Goal: Task Accomplishment & Management: Manage account settings

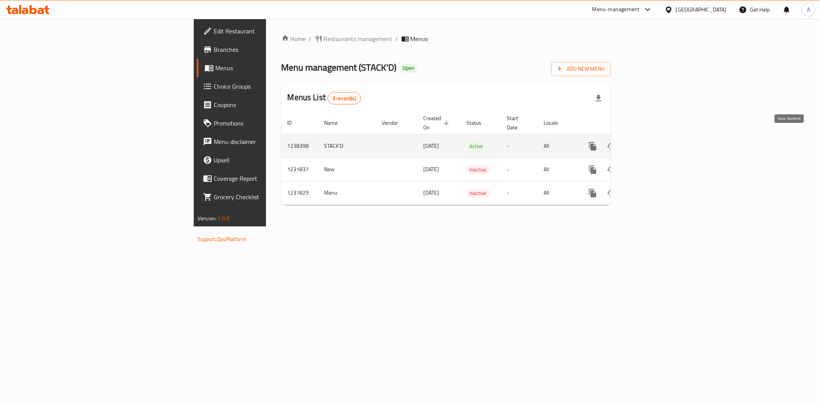
click at [652, 142] on icon "enhanced table" at bounding box center [647, 146] width 9 height 9
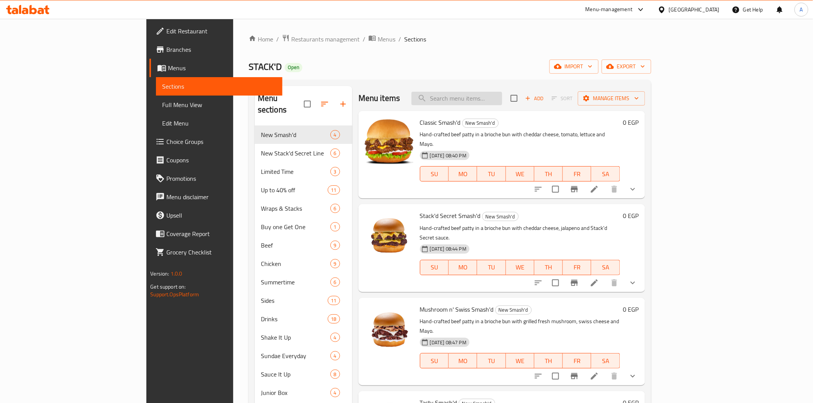
click at [499, 101] on input "search" at bounding box center [457, 98] width 91 height 13
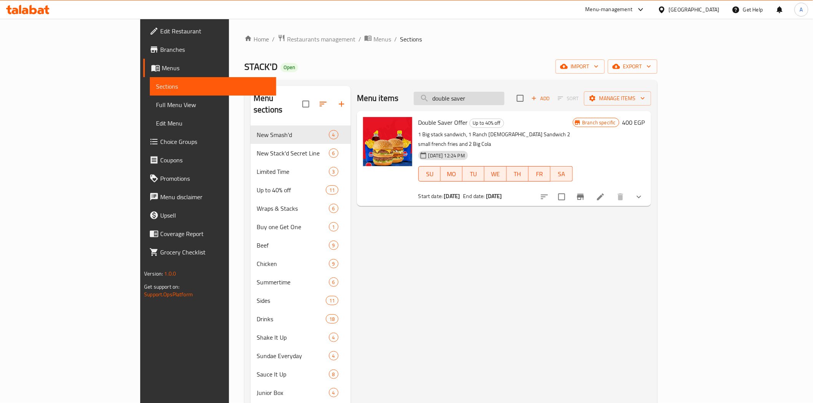
click at [505, 100] on input "double saver" at bounding box center [459, 98] width 91 height 13
click at [505, 101] on input "double saver" at bounding box center [459, 98] width 91 height 13
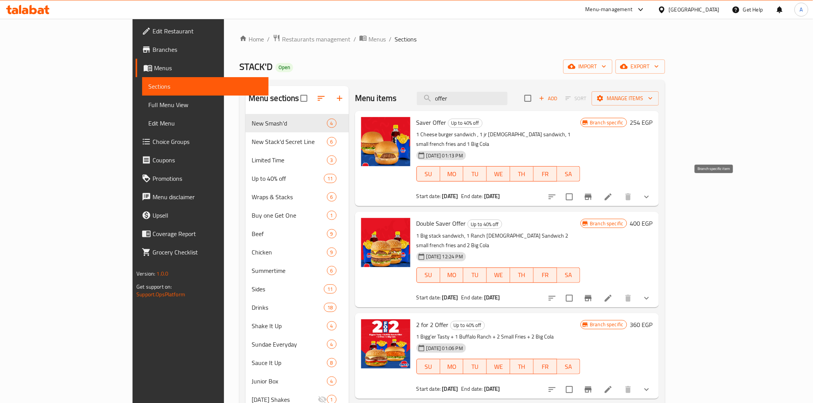
click at [593, 193] on icon "Branch-specific-item" at bounding box center [588, 197] width 9 height 9
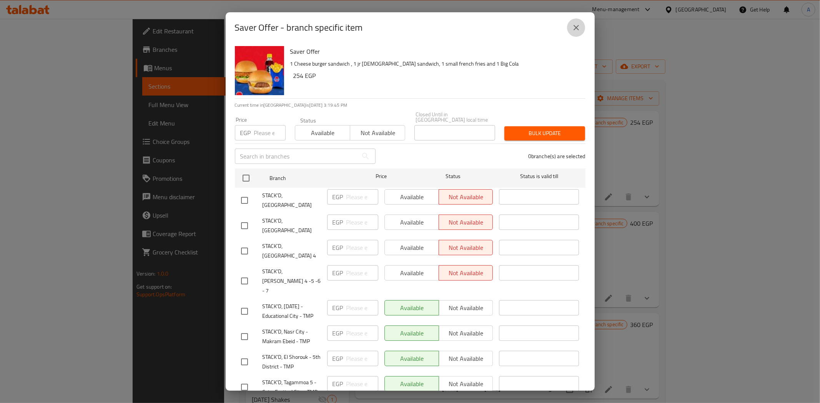
click at [579, 27] on icon "close" at bounding box center [575, 27] width 9 height 9
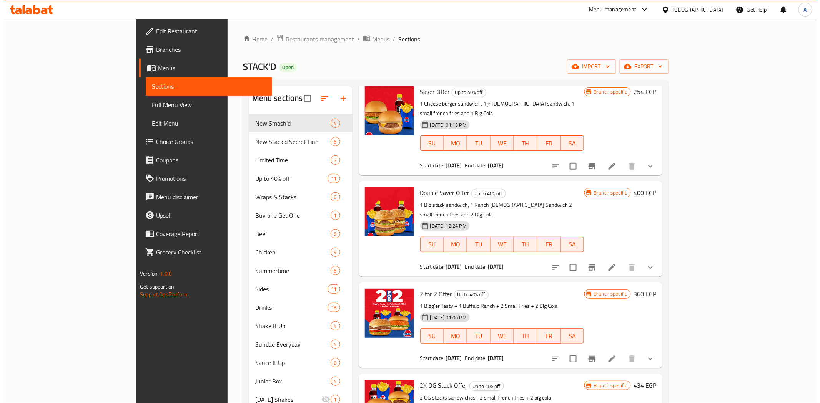
scroll to position [43, 0]
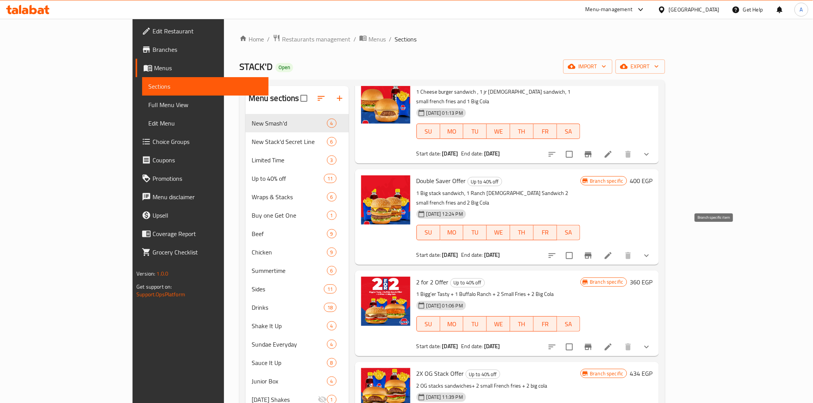
click at [592, 253] on icon "Branch-specific-item" at bounding box center [588, 256] width 7 height 6
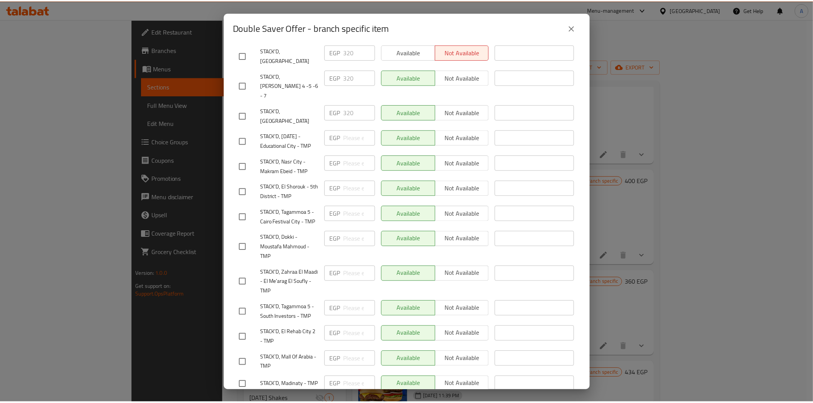
scroll to position [0, 0]
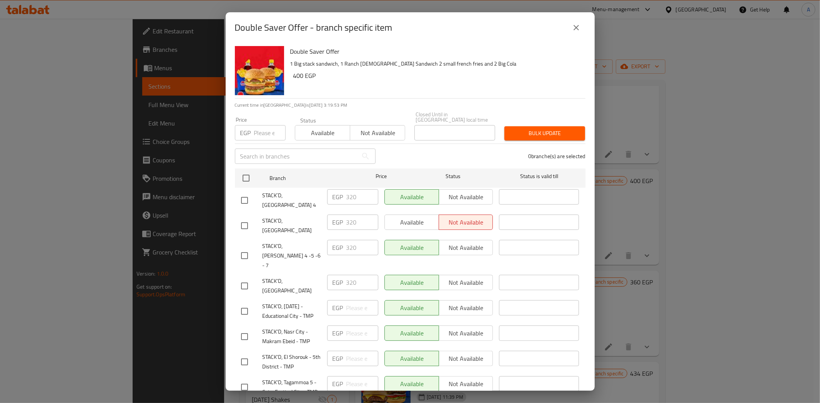
click at [577, 28] on icon "close" at bounding box center [575, 27] width 5 height 5
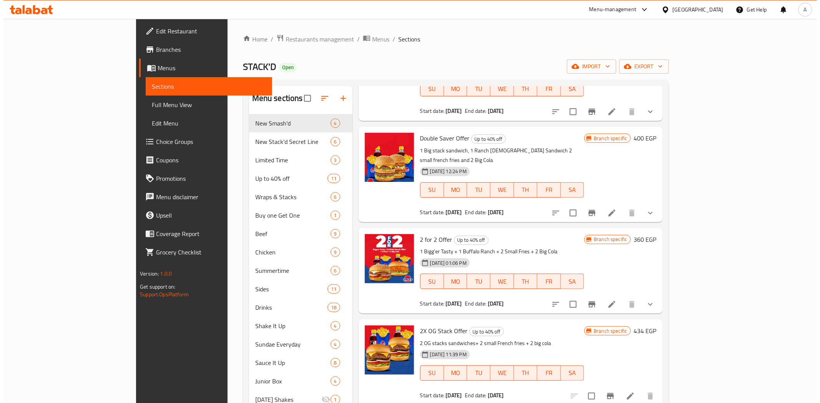
scroll to position [128, 0]
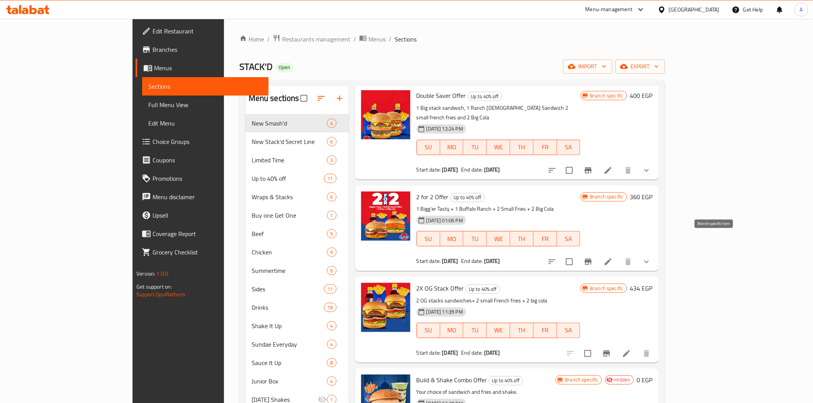
click at [593, 257] on icon "Branch-specific-item" at bounding box center [588, 261] width 9 height 9
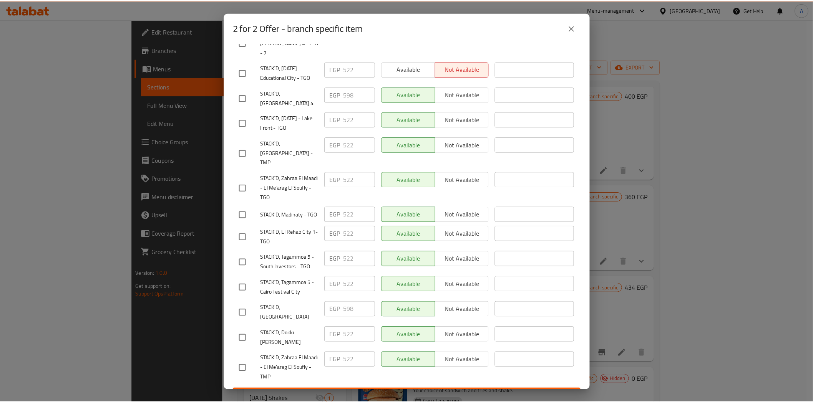
scroll to position [479, 0]
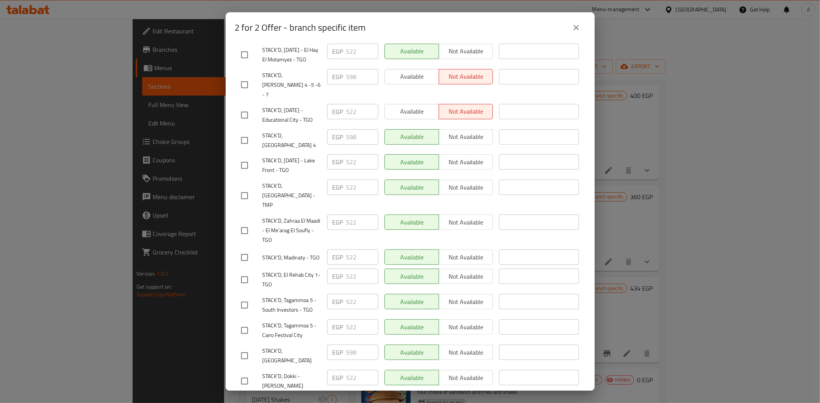
click at [576, 26] on icon "close" at bounding box center [575, 27] width 9 height 9
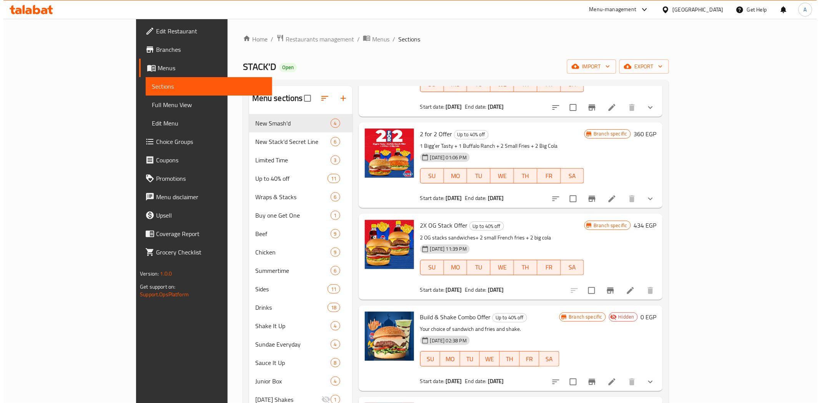
scroll to position [213, 0]
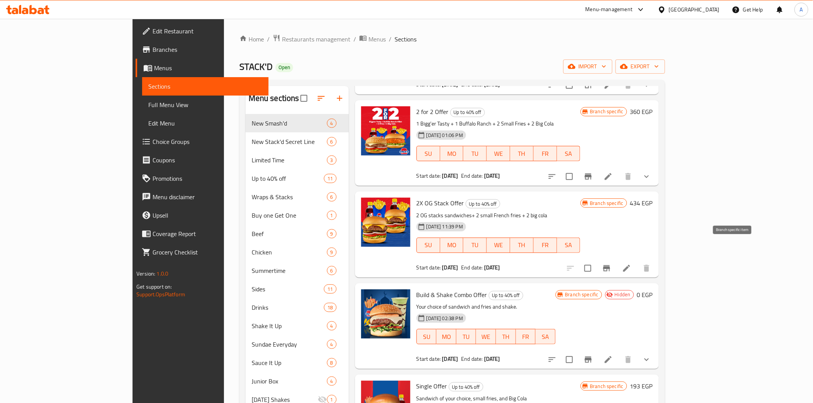
click at [611, 264] on icon "Branch-specific-item" at bounding box center [606, 268] width 9 height 9
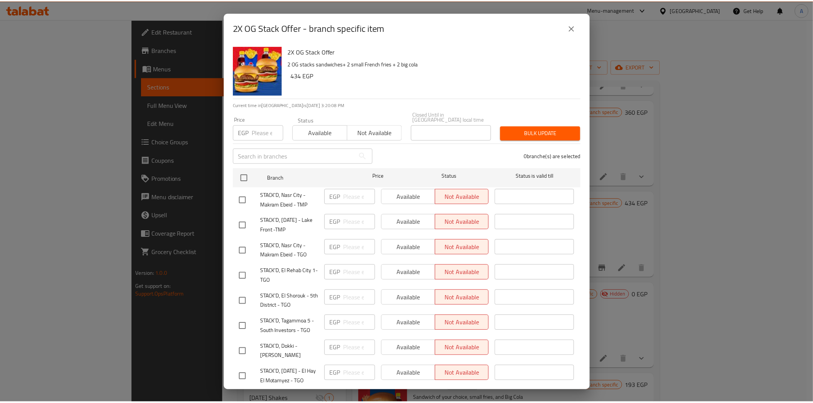
scroll to position [0, 0]
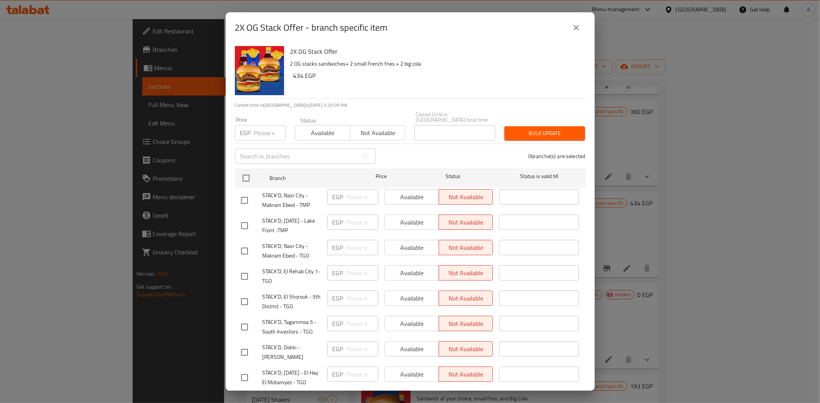
click at [567, 28] on button "close" at bounding box center [576, 27] width 18 height 18
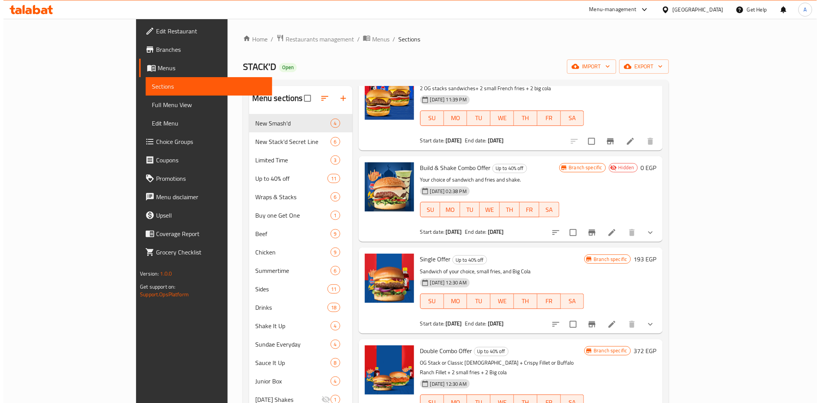
scroll to position [341, 0]
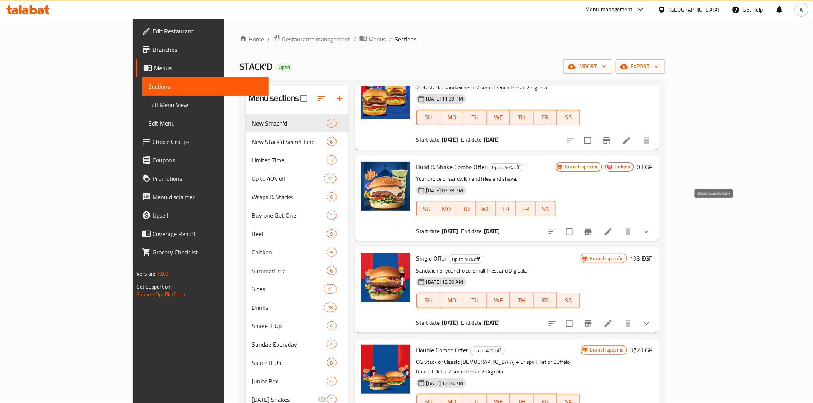
click at [593, 227] on icon "Branch-specific-item" at bounding box center [588, 231] width 9 height 9
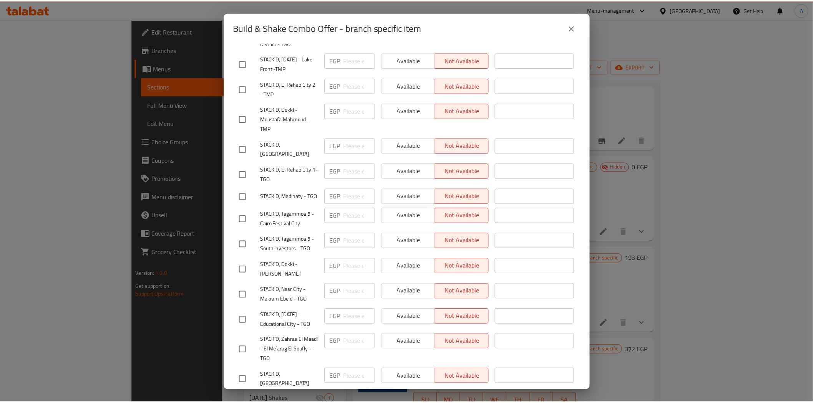
scroll to position [521, 0]
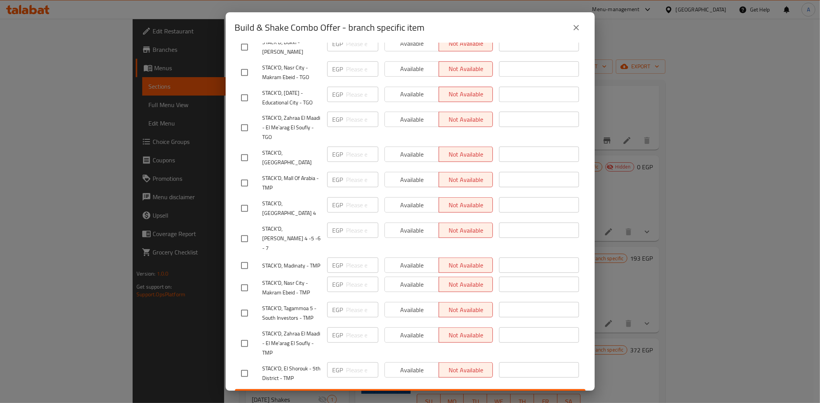
click at [577, 28] on icon "close" at bounding box center [575, 27] width 5 height 5
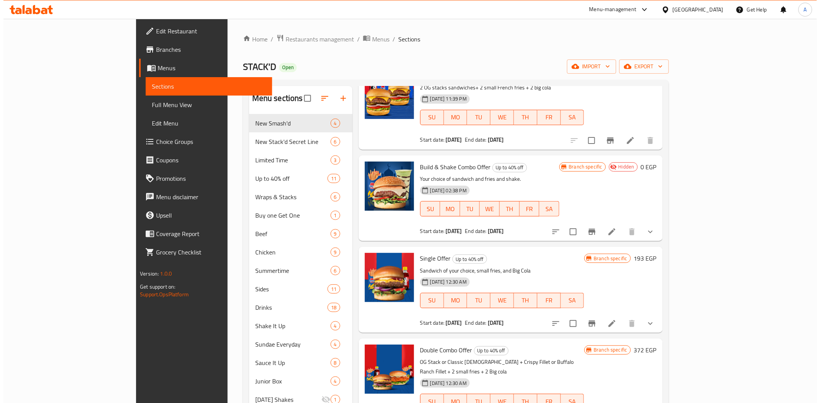
scroll to position [384, 0]
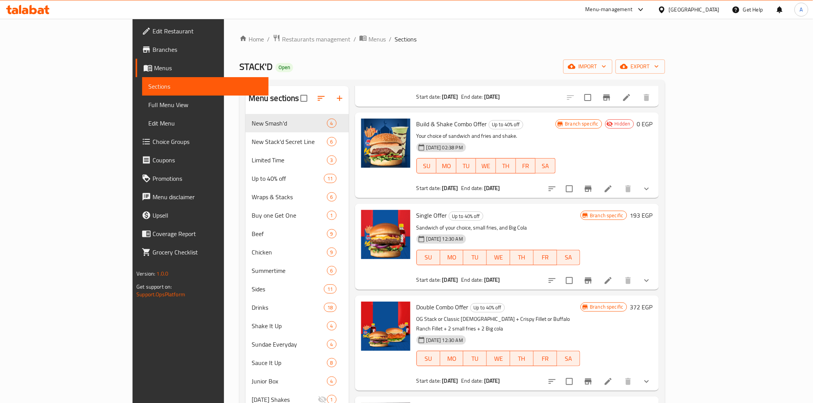
click at [593, 276] on icon "Branch-specific-item" at bounding box center [588, 280] width 9 height 9
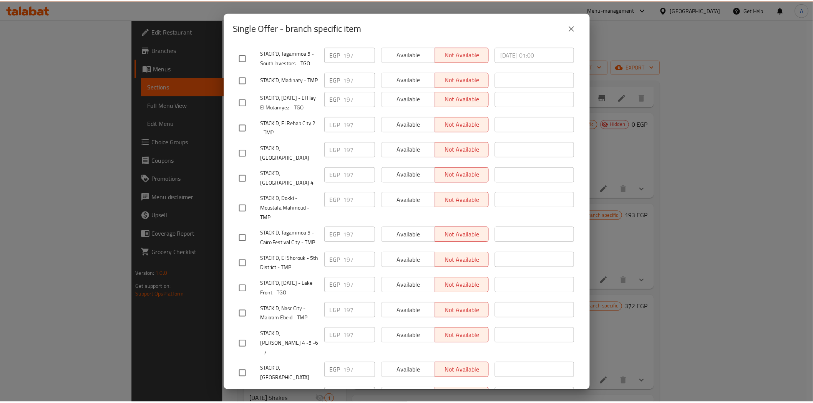
scroll to position [521, 0]
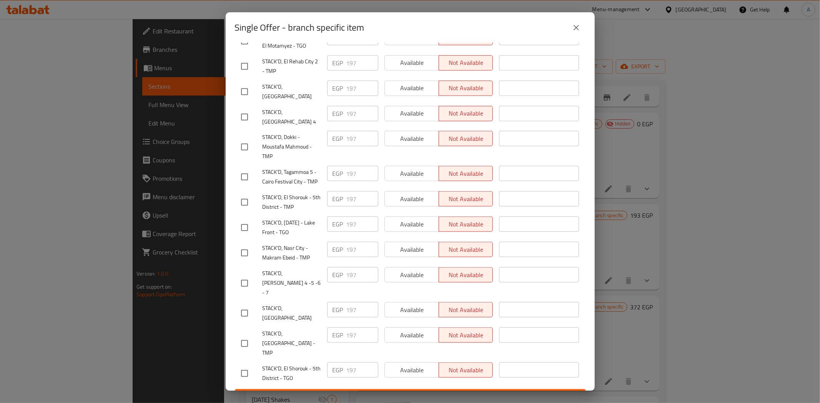
click at [573, 29] on icon "close" at bounding box center [575, 27] width 9 height 9
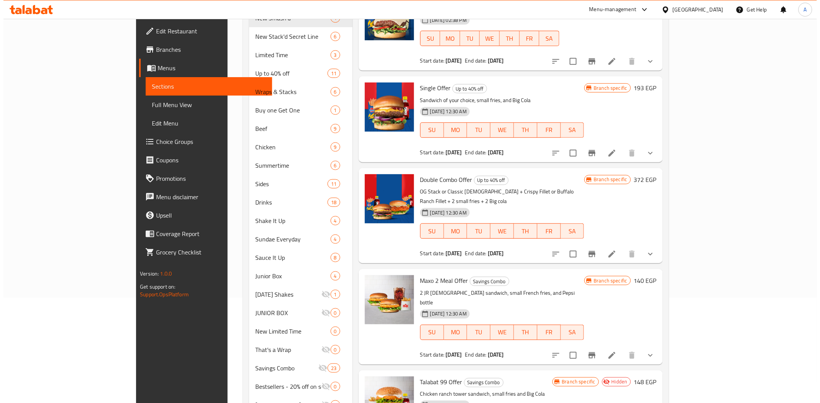
scroll to position [141, 0]
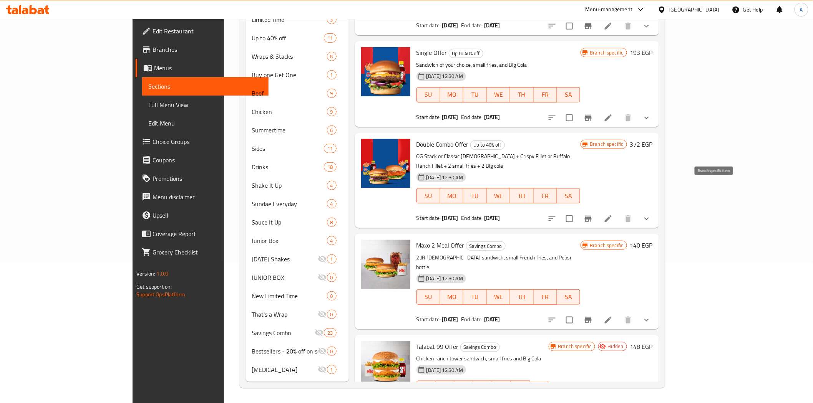
click at [592, 216] on icon "Branch-specific-item" at bounding box center [588, 219] width 7 height 6
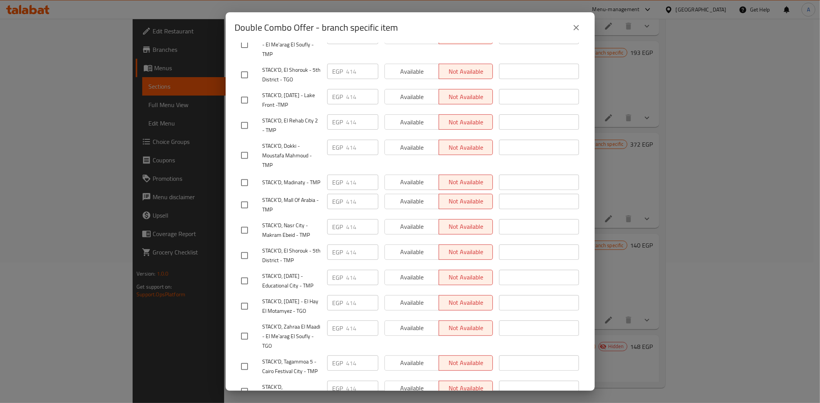
scroll to position [521, 0]
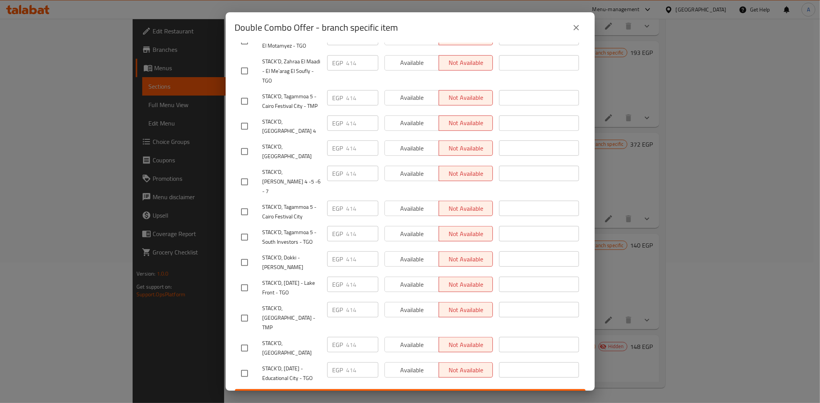
click at [575, 29] on icon "close" at bounding box center [575, 27] width 9 height 9
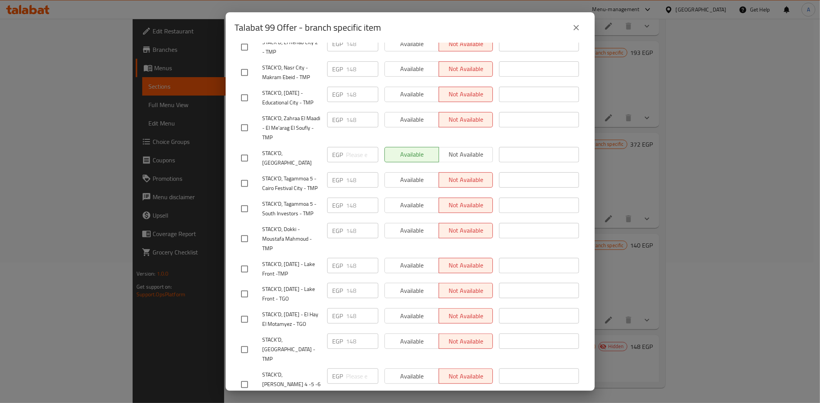
scroll to position [223, 0]
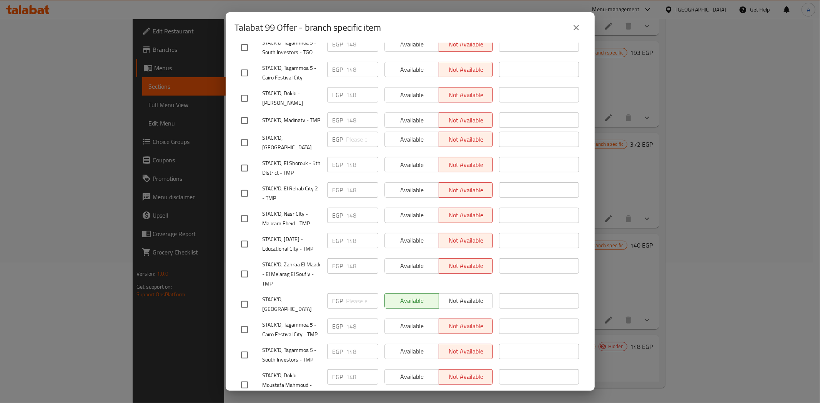
click at [579, 32] on icon "close" at bounding box center [575, 27] width 9 height 9
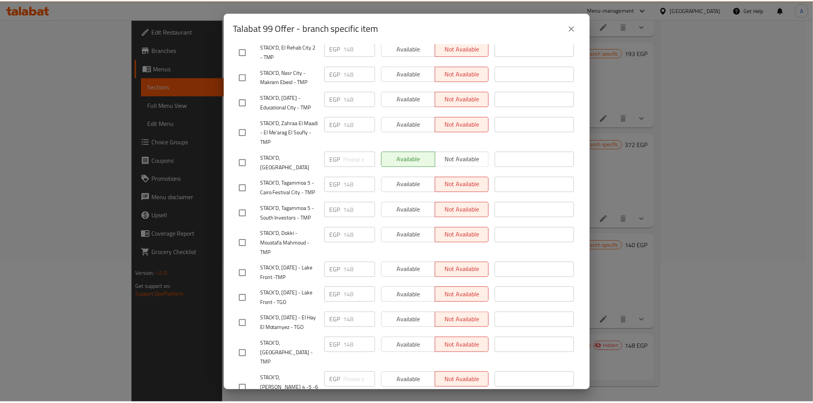
scroll to position [479, 0]
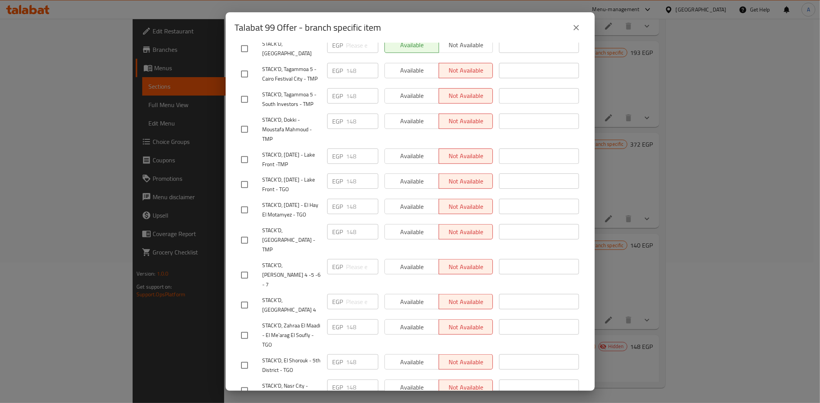
click at [575, 28] on icon "close" at bounding box center [575, 27] width 9 height 9
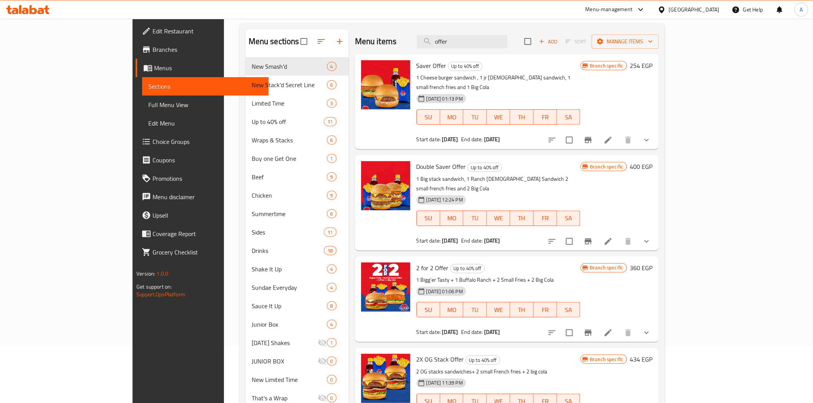
scroll to position [0, 0]
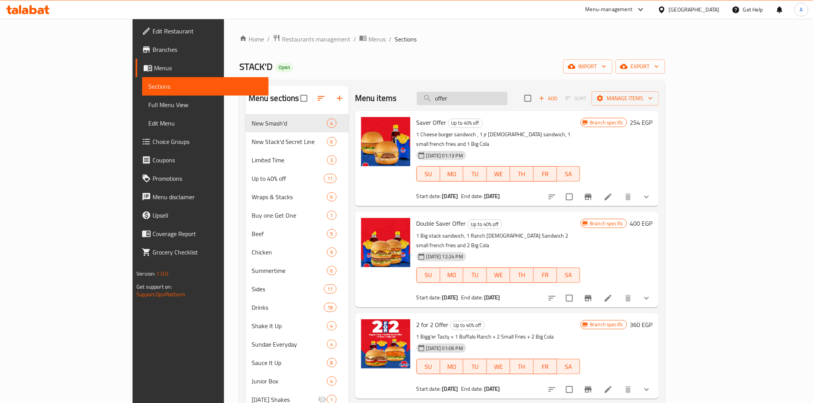
click at [508, 100] on input "offer" at bounding box center [462, 98] width 91 height 13
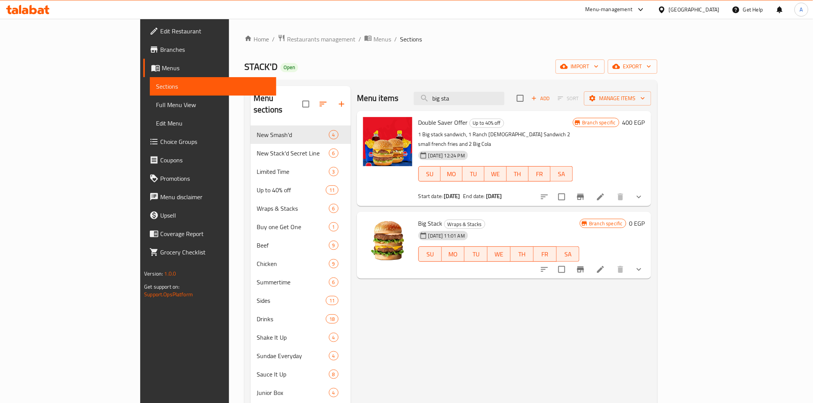
type input "big sta"
click at [644, 265] on icon "show more" at bounding box center [638, 269] width 9 height 9
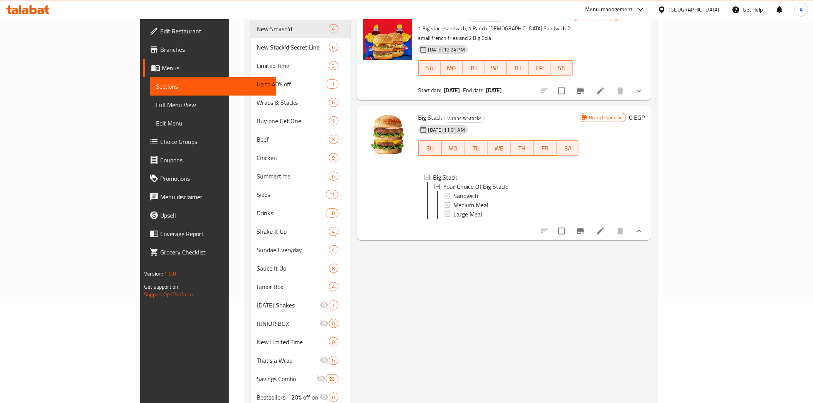
scroll to position [85, 0]
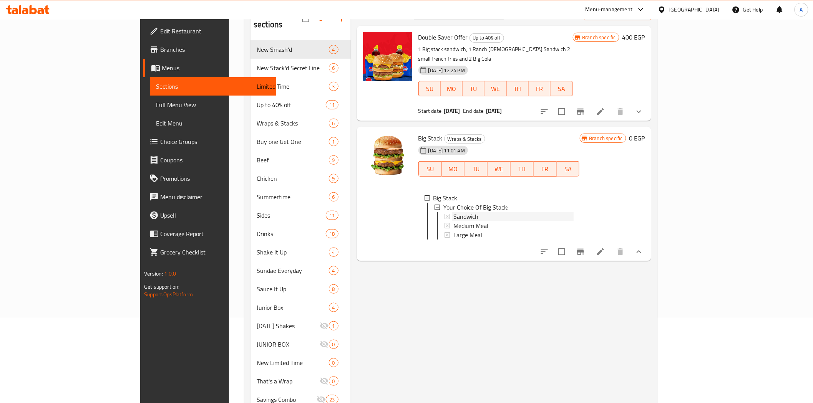
click at [445, 214] on icon at bounding box center [447, 216] width 5 height 5
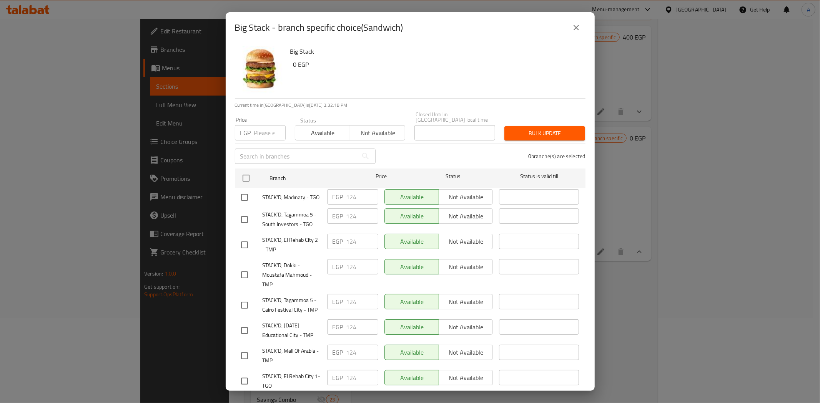
click at [570, 26] on button "close" at bounding box center [576, 27] width 18 height 18
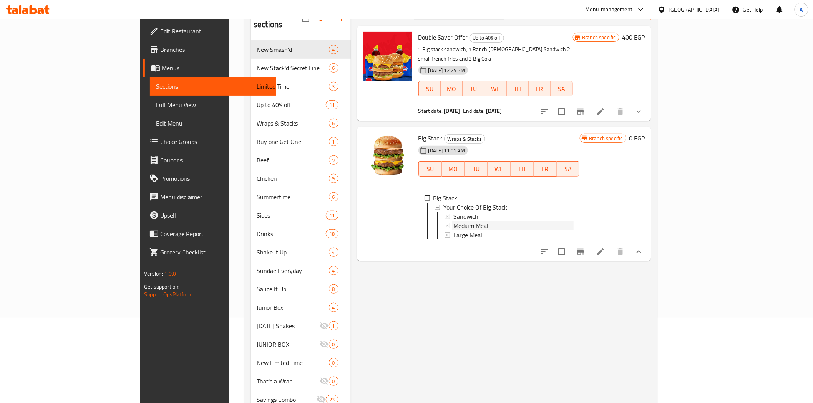
click at [445, 223] on icon at bounding box center [447, 225] width 5 height 5
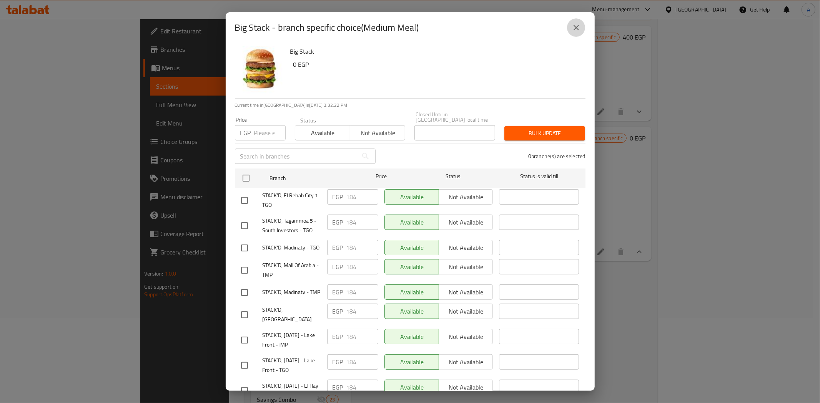
click at [573, 29] on icon "close" at bounding box center [575, 27] width 9 height 9
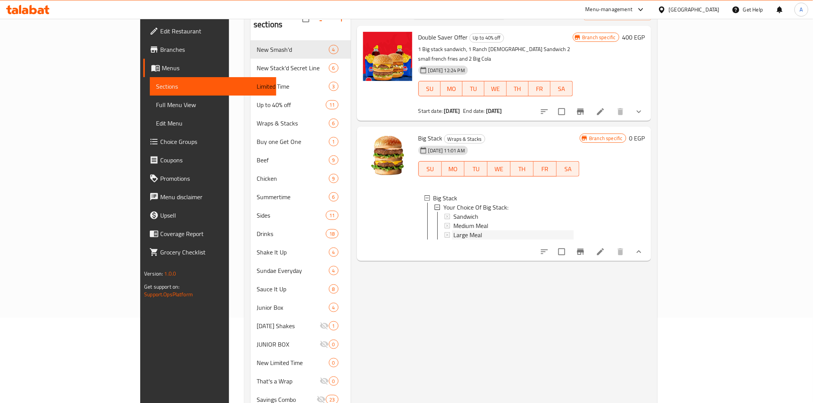
click at [445, 232] on icon at bounding box center [447, 234] width 5 height 5
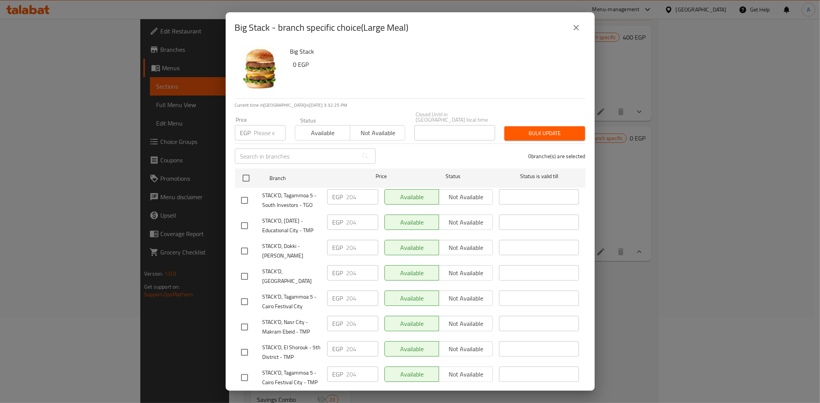
click at [573, 27] on icon "close" at bounding box center [575, 27] width 9 height 9
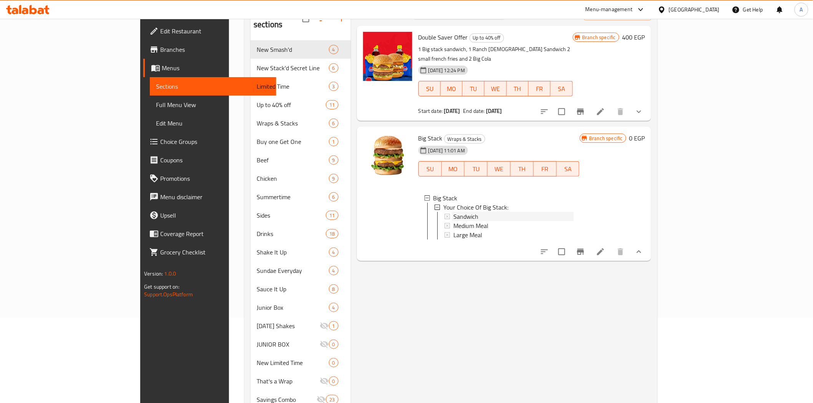
click at [445, 212] on div "Sandwich" at bounding box center [509, 216] width 129 height 9
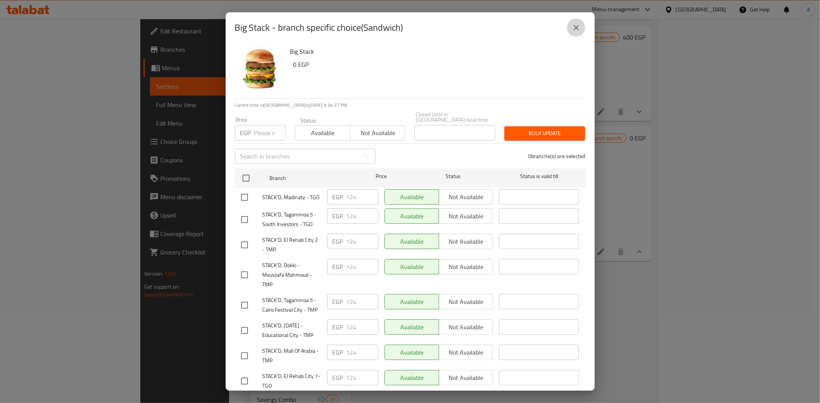
click at [570, 27] on button "close" at bounding box center [576, 27] width 18 height 18
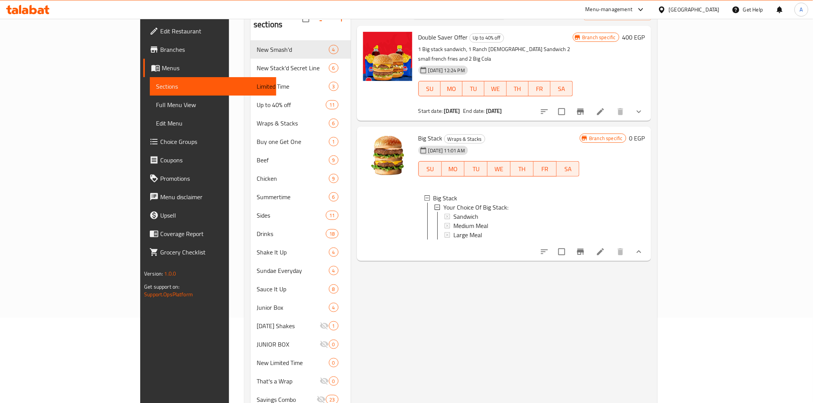
click at [569, 303] on div "Menu items big sta Add Sort Manage items Double Saver Offer Up to 40% off 1 Big…" at bounding box center [501, 225] width 300 height 448
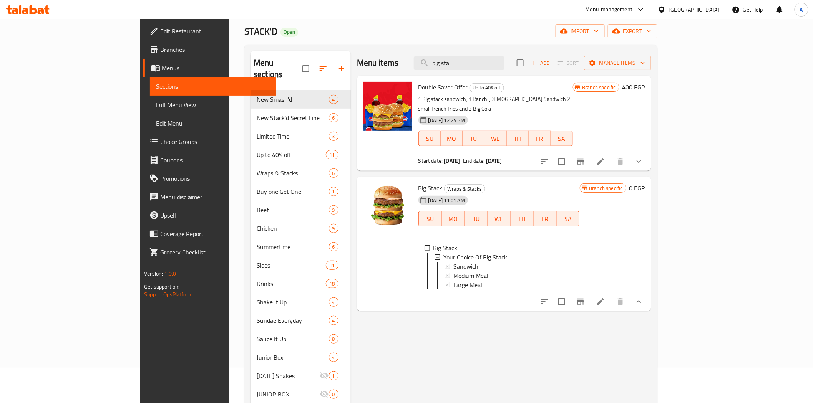
scroll to position [0, 0]
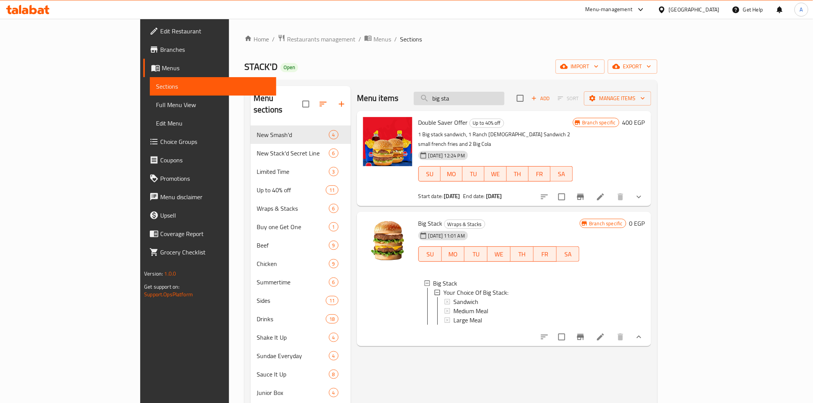
click at [505, 99] on input "big sta" at bounding box center [459, 98] width 91 height 13
click at [505, 98] on input "big sta" at bounding box center [459, 98] width 91 height 13
click at [585, 193] on icon "Branch-specific-item" at bounding box center [580, 197] width 9 height 9
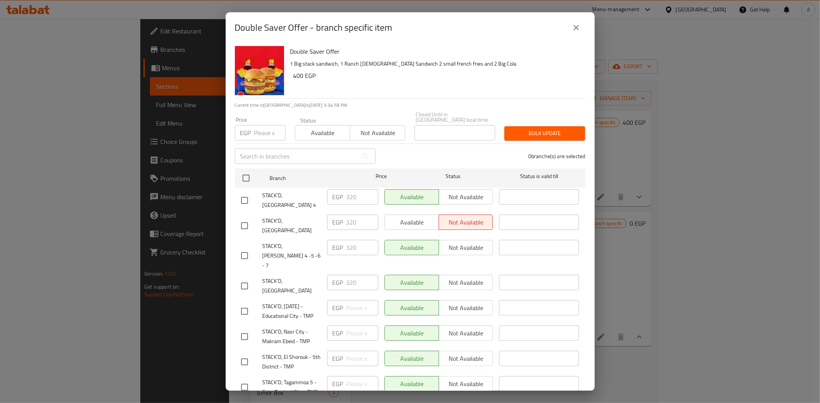
click at [577, 29] on icon "close" at bounding box center [575, 27] width 5 height 5
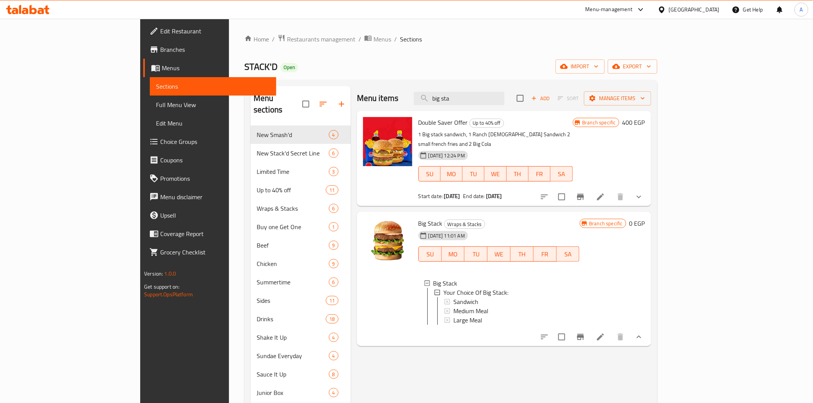
click at [515, 61] on div "STACK'D Open import export" at bounding box center [450, 67] width 413 height 14
click at [503, 101] on input "big sta" at bounding box center [459, 98] width 91 height 13
click at [488, 52] on div "Home / Restaurants management / Menus / Sections STACK'D Open import export Men…" at bounding box center [450, 287] width 413 height 506
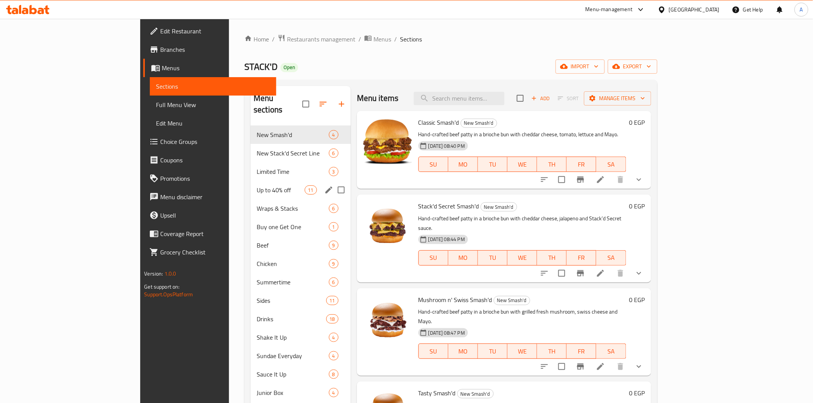
click at [251, 181] on div "Up to 40% off 11" at bounding box center [301, 190] width 100 height 18
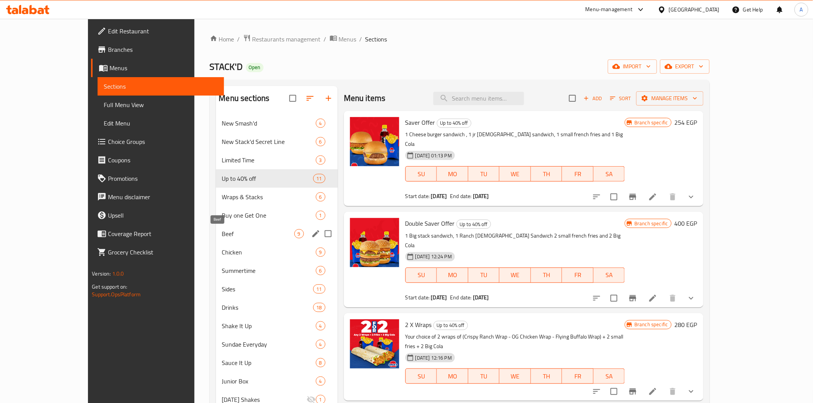
click at [222, 235] on span "Beef" at bounding box center [258, 233] width 72 height 9
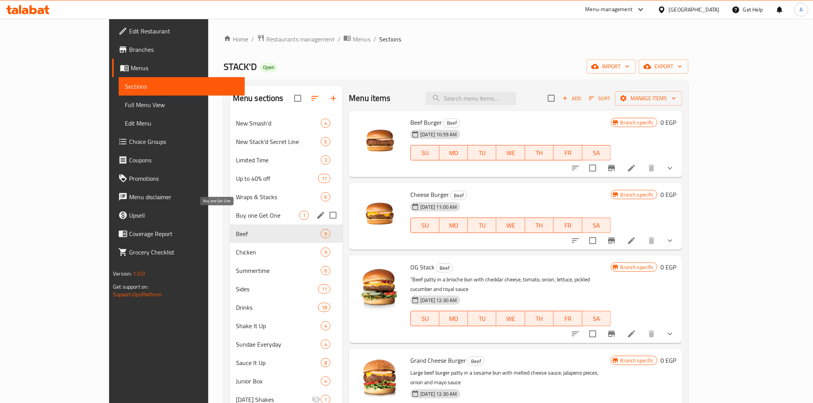
click at [236, 213] on span "Buy one Get One" at bounding box center [267, 215] width 63 height 9
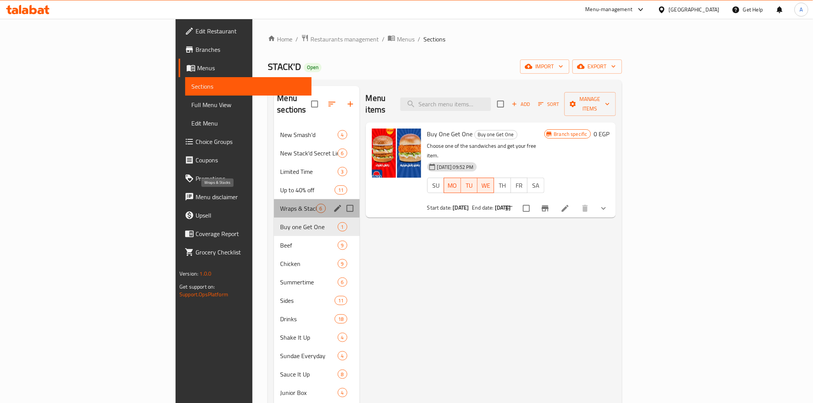
click at [280, 204] on span "Wraps & Stacks" at bounding box center [298, 208] width 36 height 9
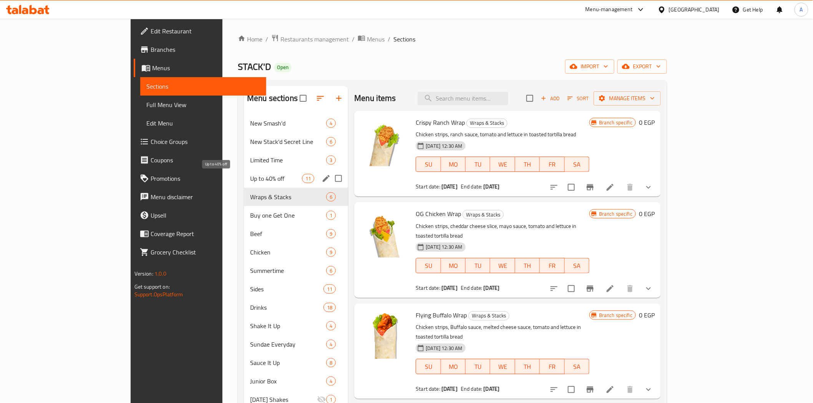
click at [250, 182] on span "Up to 40% off" at bounding box center [276, 178] width 52 height 9
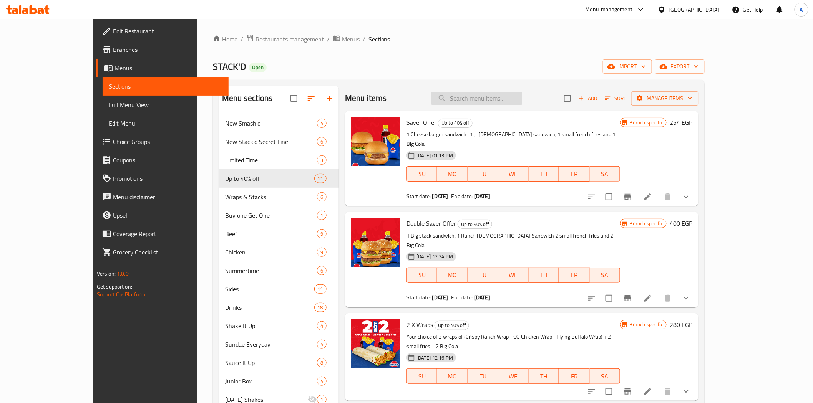
click at [496, 105] on input "search" at bounding box center [476, 98] width 91 height 13
type input "offer"
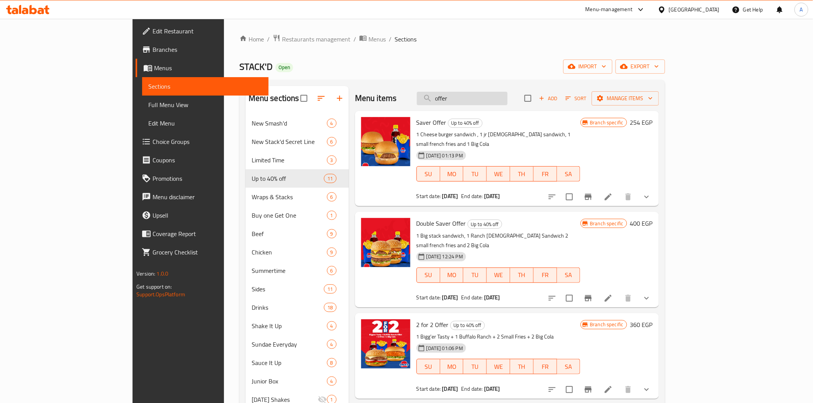
click at [505, 101] on input "offer" at bounding box center [462, 98] width 91 height 13
click at [506, 101] on input "offer" at bounding box center [462, 98] width 91 height 13
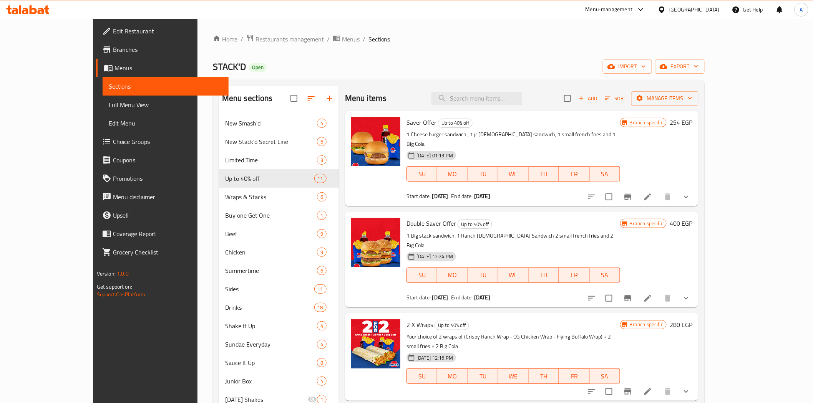
click at [377, 50] on div "Home / Restaurants management / Menus / Sections STACK'D Open import export Men…" at bounding box center [459, 281] width 492 height 495
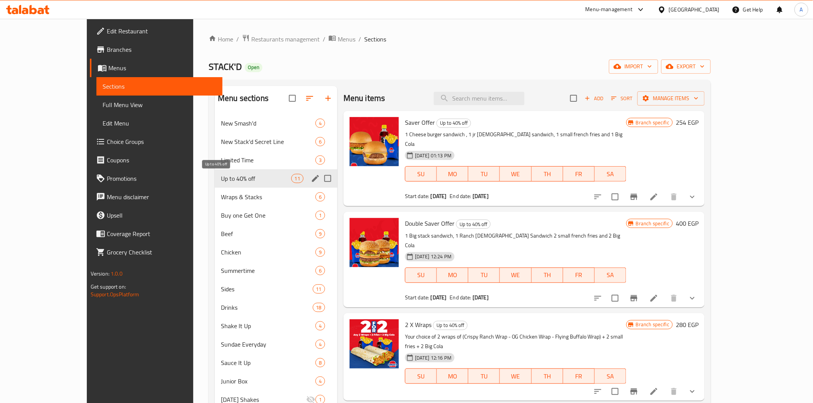
click at [221, 175] on span "Up to 40% off" at bounding box center [256, 178] width 70 height 9
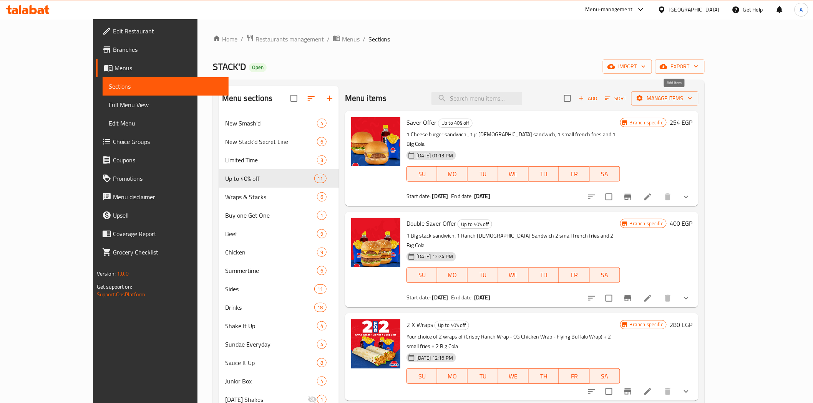
click at [598, 98] on span "Add" at bounding box center [588, 98] width 21 height 9
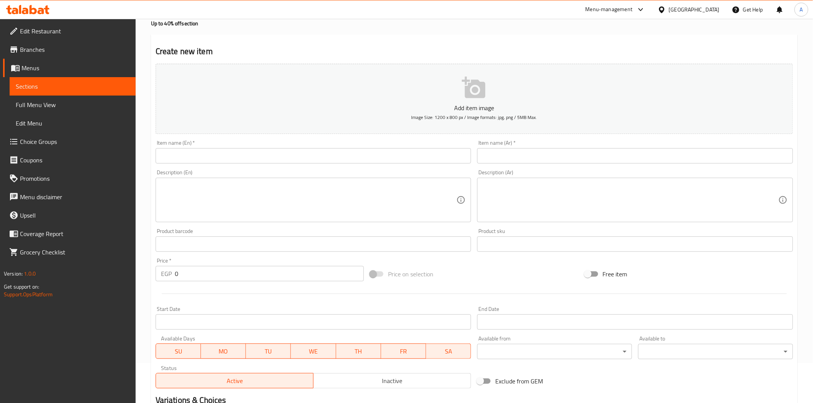
scroll to position [128, 0]
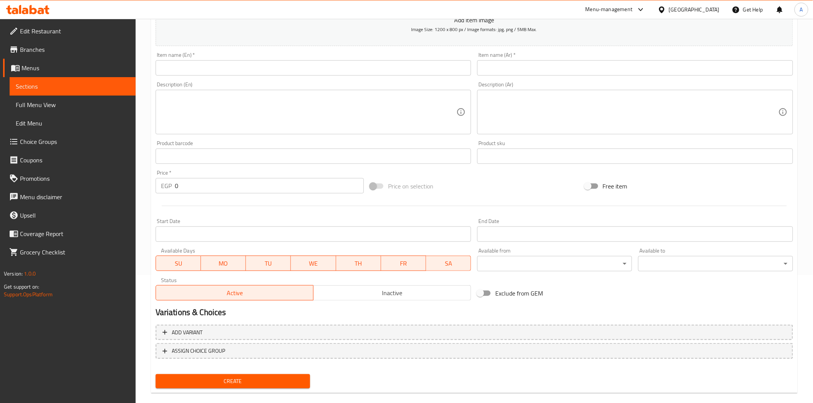
click at [249, 183] on input "0" at bounding box center [269, 185] width 189 height 15
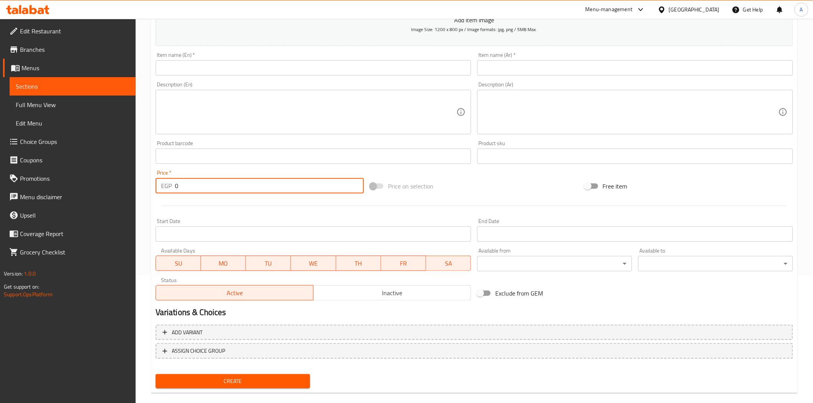
click at [249, 183] on input "0" at bounding box center [269, 185] width 189 height 15
type input "400"
click at [268, 197] on div at bounding box center [475, 206] width 644 height 19
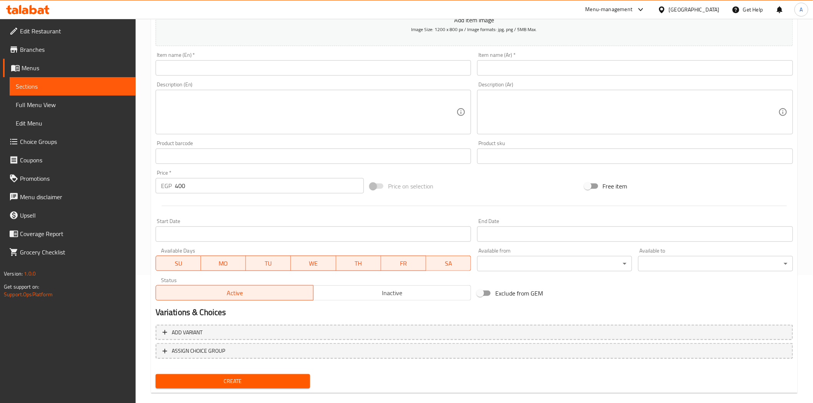
click at [324, 240] on input "Start Date" at bounding box center [314, 234] width 316 height 15
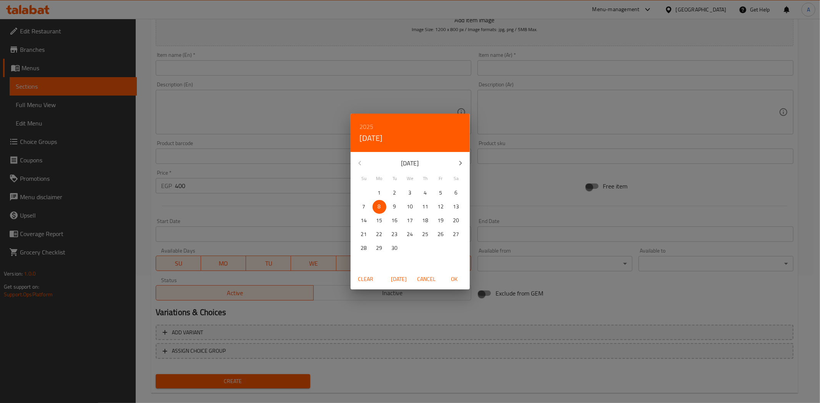
click at [378, 209] on p "8" at bounding box center [379, 207] width 3 height 10
click at [456, 277] on span "OK" at bounding box center [454, 280] width 18 height 10
type input "[DATE]"
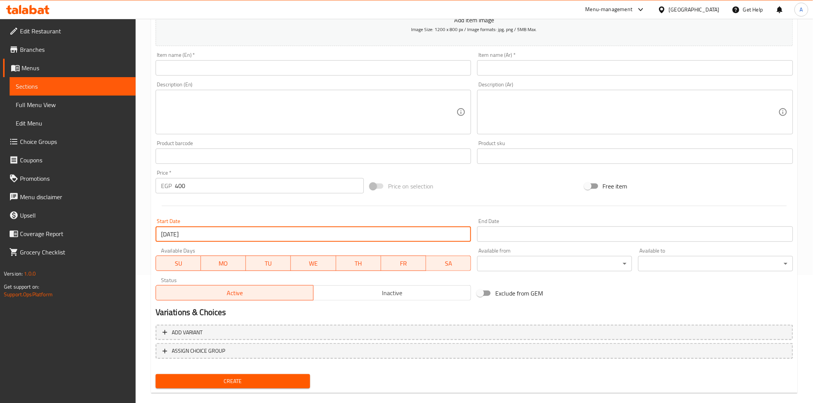
click at [578, 240] on input "Start Date" at bounding box center [635, 234] width 316 height 15
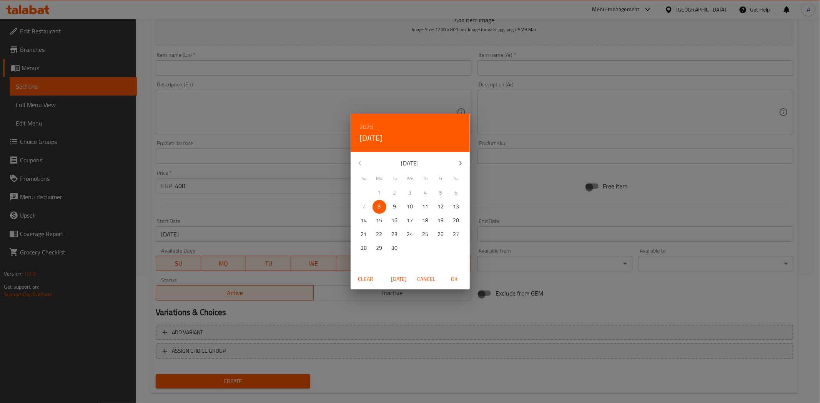
click at [393, 249] on p "30" at bounding box center [395, 249] width 6 height 10
click at [455, 278] on span "OK" at bounding box center [454, 280] width 18 height 10
type input "[DATE]"
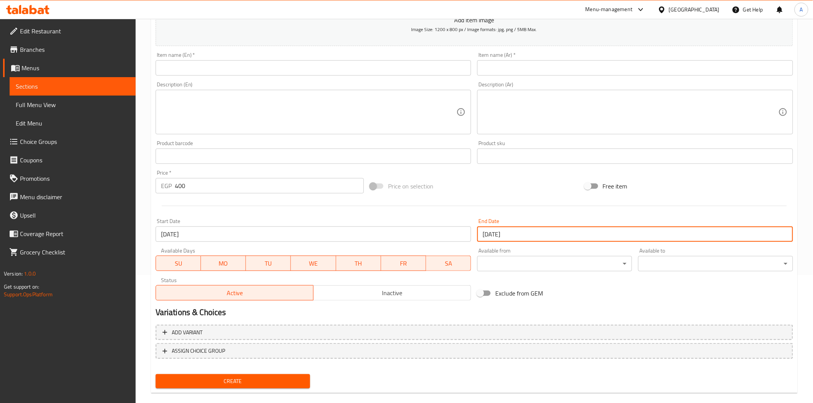
click at [468, 312] on h2 "Variations & Choices" at bounding box center [474, 313] width 637 height 12
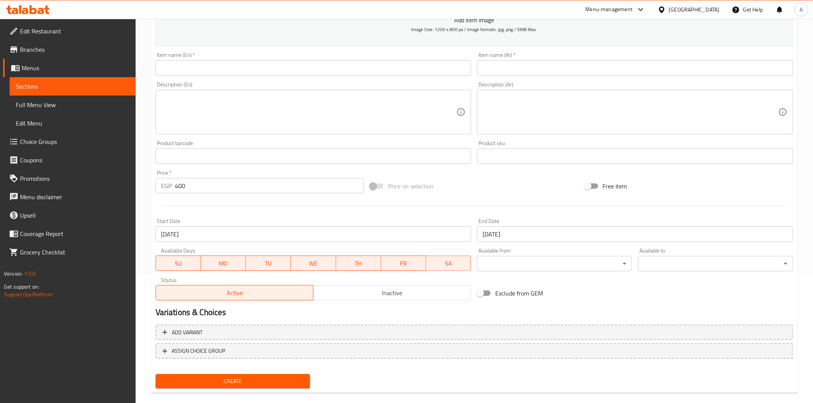
click at [433, 291] on span "Inactive" at bounding box center [392, 293] width 151 height 11
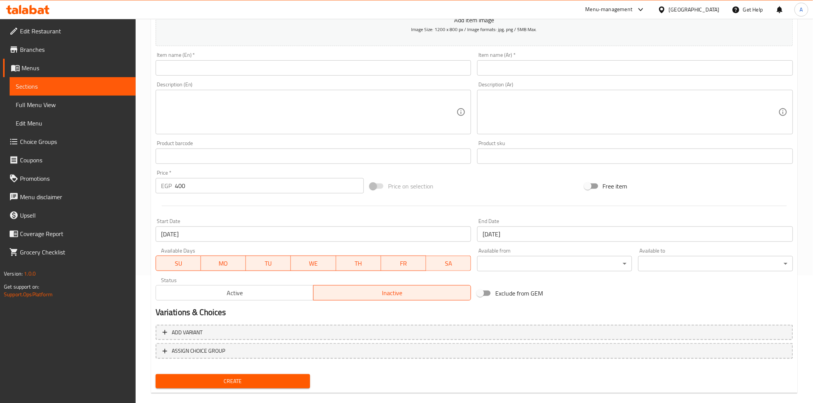
click at [430, 317] on h2 "Variations & Choices" at bounding box center [474, 313] width 637 height 12
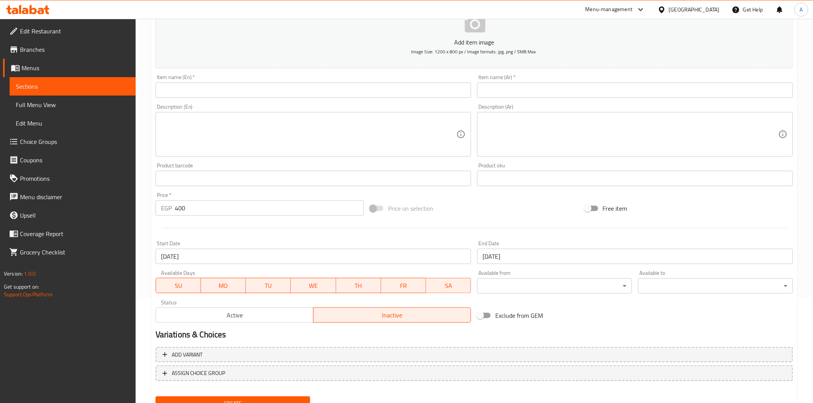
scroll to position [85, 0]
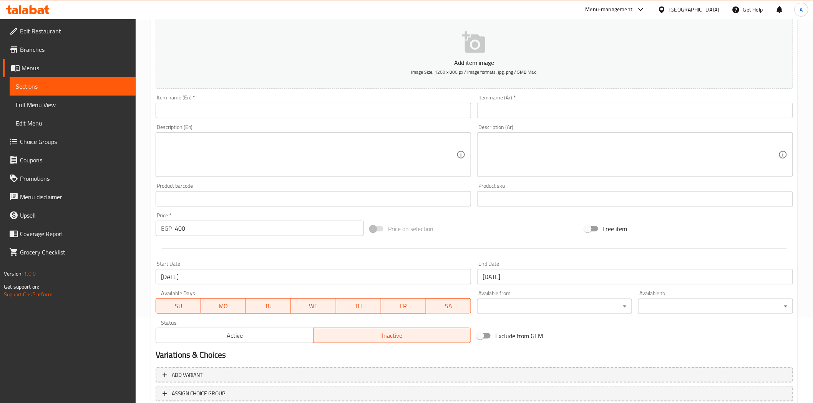
click at [317, 108] on input "text" at bounding box center [314, 110] width 316 height 15
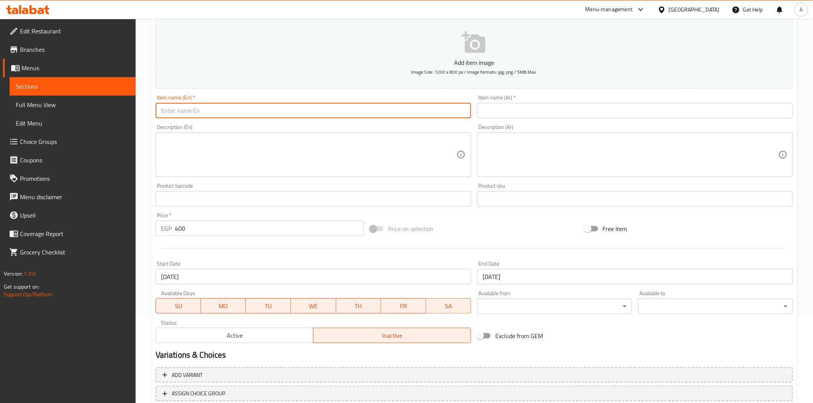
paste input "Double saver Offer NC"
click at [493, 234] on div "Price on selection" at bounding box center [474, 229] width 214 height 21
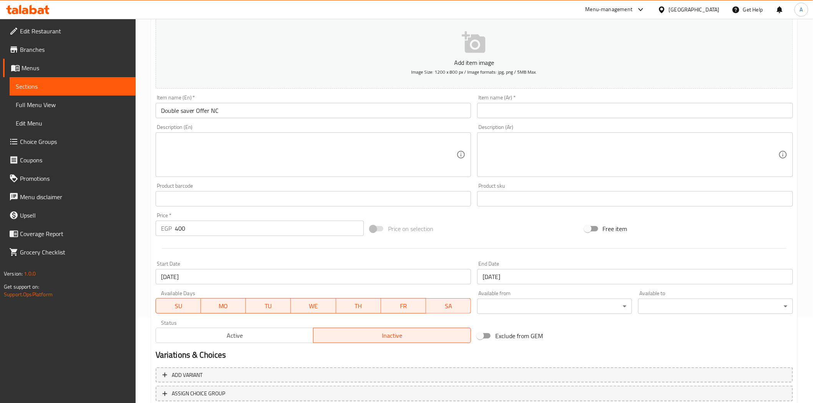
click at [184, 113] on input "Double saver Offer NC" at bounding box center [314, 110] width 316 height 15
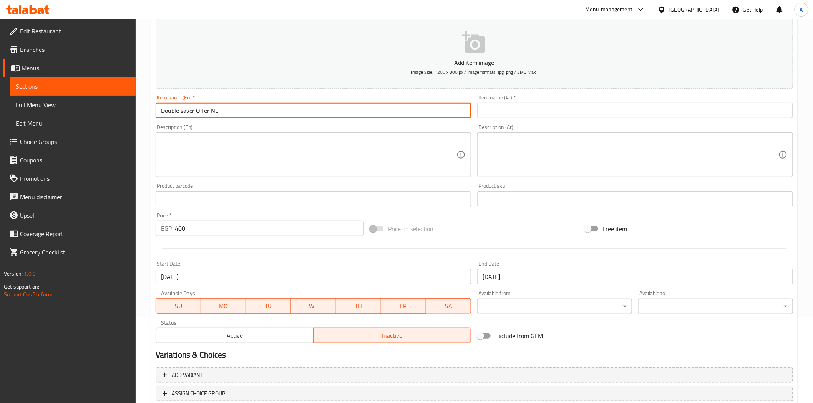
click at [184, 113] on input "Double saver Offer NC" at bounding box center [314, 110] width 316 height 15
type input "Double Saver Offer NC"
click at [372, 137] on textarea at bounding box center [309, 155] width 296 height 37
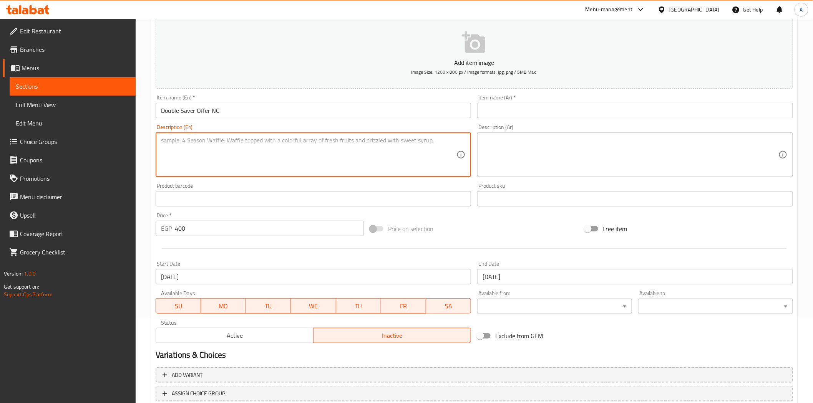
paste textarea "2 Big stack sandwich, 2 small french fries and 2 Big Cola"
click at [287, 139] on textarea "2 Big stack sandwich, 2 small french fries and 2 Big Cola" at bounding box center [309, 155] width 296 height 37
click at [242, 144] on textarea "2 big stack sandwich, 2 small french fries and 2 big cola" at bounding box center [309, 155] width 296 height 37
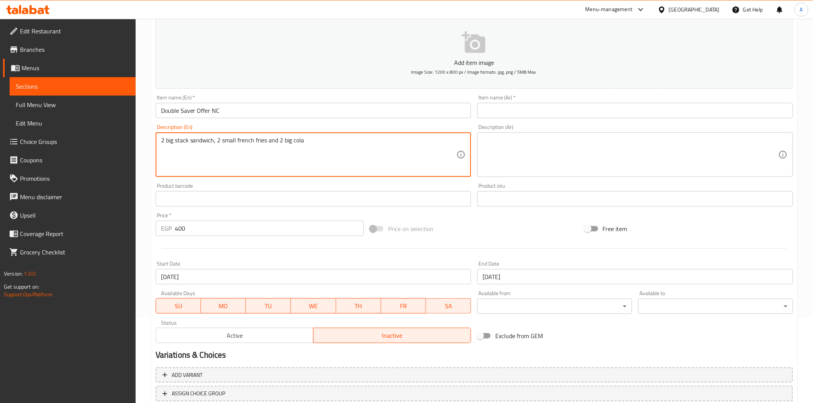
click at [242, 144] on textarea "2 big stack sandwich, 2 small french fries and 2 big cola" at bounding box center [309, 155] width 296 height 37
click at [170, 141] on textarea "2 big stack sandwich, 2 small French fries and 2 big cola" at bounding box center [309, 155] width 296 height 37
type textarea "2 Big stack sandwich, 2 small French fries and 2 big cola"
click at [266, 185] on div "Product barcode Product barcode" at bounding box center [314, 194] width 316 height 23
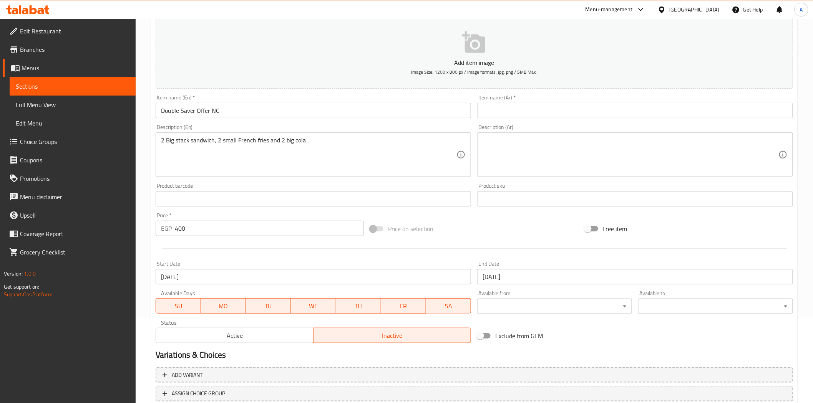
click at [241, 142] on textarea "2 Big stack sandwich, 2 small French fries and 2 big cola" at bounding box center [309, 155] width 296 height 37
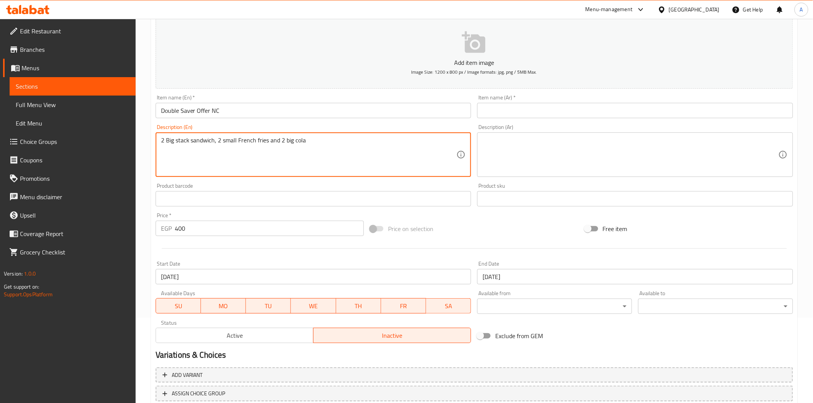
click at [241, 142] on textarea "2 Big stack sandwich, 2 small French fries and 2 big cola" at bounding box center [309, 155] width 296 height 37
click at [539, 156] on textarea at bounding box center [631, 155] width 296 height 37
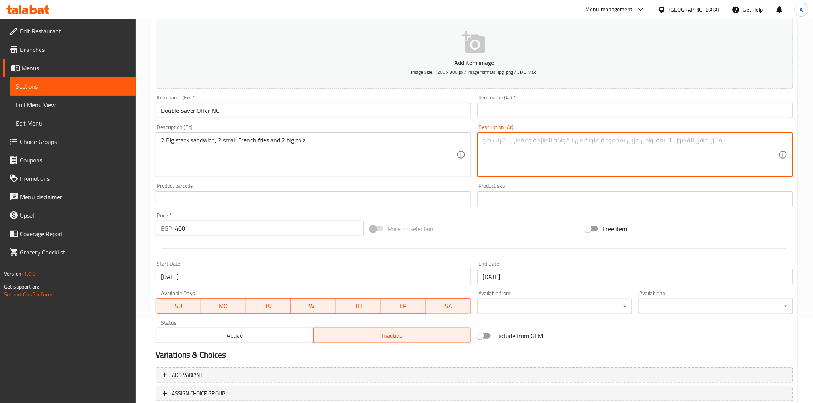
paste textarea "2 ساندويتش كبير، 2 بطاطس مقلية صغيرة و 2 كولا كبيرة"
click at [740, 143] on textarea "2 ساندويتش كبير، 2 بطاطس مقلية صغيرة و 2 كولا كبيرة" at bounding box center [631, 155] width 296 height 37
type textarea "2 ساندويتش بيج ستاك، 2 بطاطس مقلية صغيرة و 2 بيج كولا"
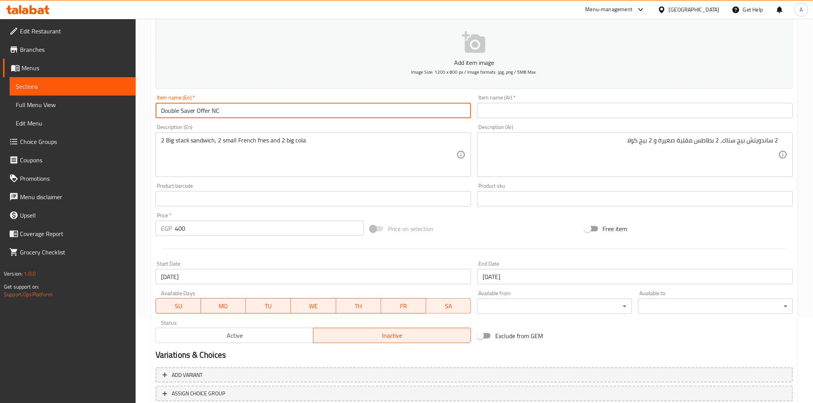
click at [318, 108] on input "Double Saver Offer NC" at bounding box center [314, 110] width 316 height 15
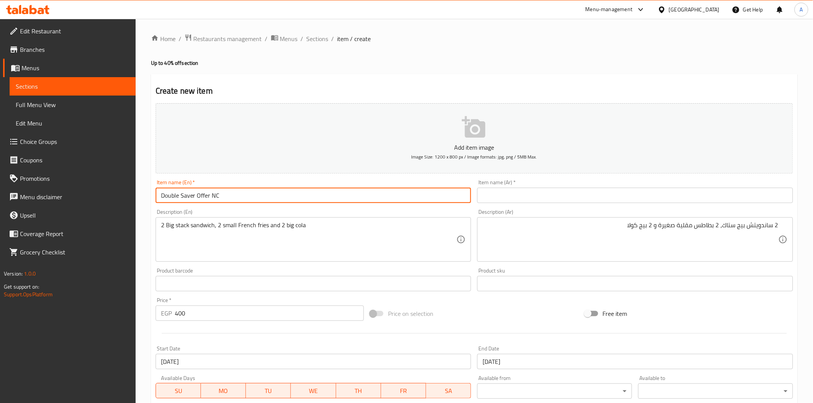
scroll to position [0, 0]
click at [279, 78] on div "Create new item Add item image Image Size: 1200 x 800 px / Image formats: jpg, …" at bounding box center [474, 298] width 647 height 447
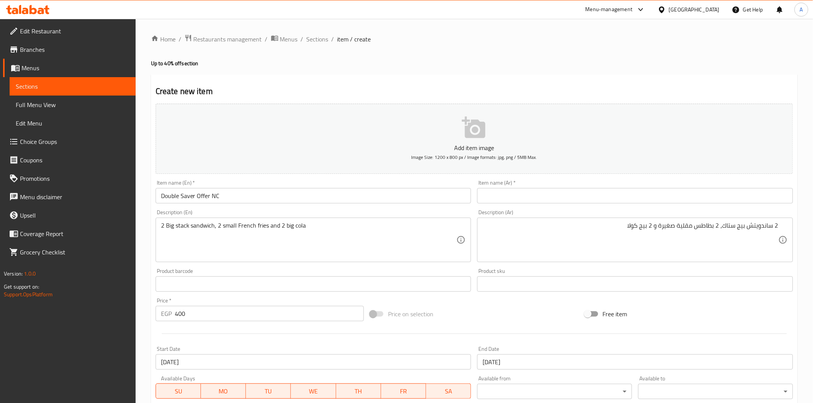
click at [370, 79] on div "Create new item Add item image Image Size: 1200 x 800 px / Image formats: jpg, …" at bounding box center [474, 298] width 647 height 447
click at [452, 81] on div "Create new item Add item image Image Size: 1200 x 800 px / Image formats: jpg, …" at bounding box center [474, 298] width 647 height 447
click at [436, 83] on div "Create new item Add item image Image Size: 1200 x 800 px / Image formats: jpg, …" at bounding box center [474, 298] width 647 height 447
click at [591, 195] on input "text" at bounding box center [635, 195] width 316 height 15
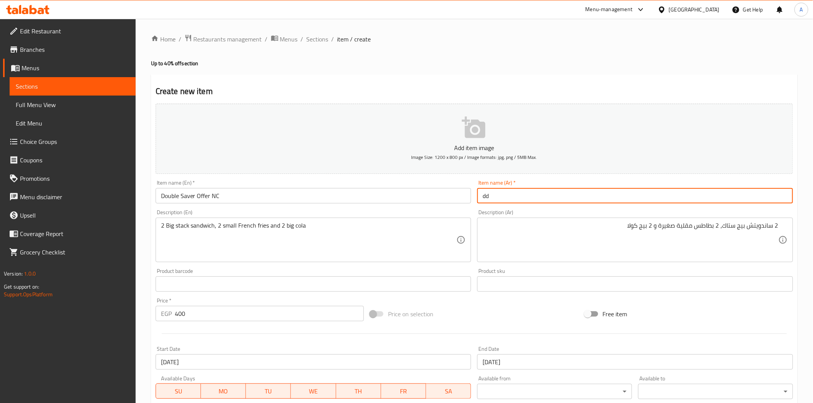
type input "d"
click at [590, 196] on input "text" at bounding box center [635, 195] width 316 height 15
paste input "دوبل أوفر سيفر"
click at [533, 82] on div "Create new item Add item image Image Size: 1200 x 800 px / Image formats: jpg, …" at bounding box center [474, 298] width 647 height 447
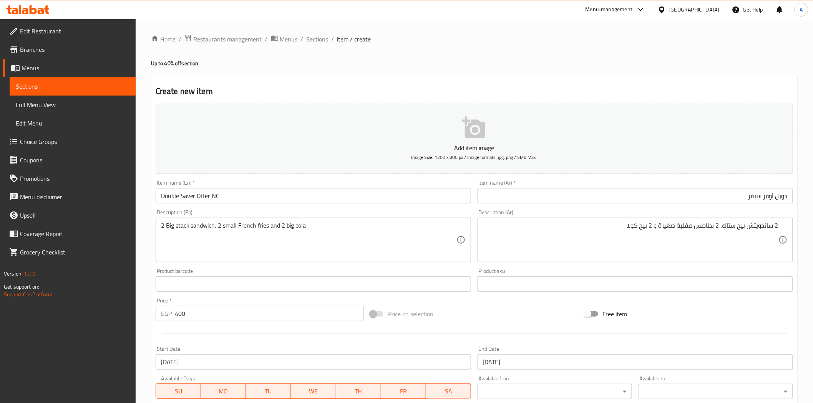
click at [417, 84] on div "Create new item Add item image Image Size: 1200 x 800 px / Image formats: jpg, …" at bounding box center [474, 298] width 647 height 447
click at [671, 199] on input "دوبل أوفر سيفر" at bounding box center [635, 195] width 316 height 15
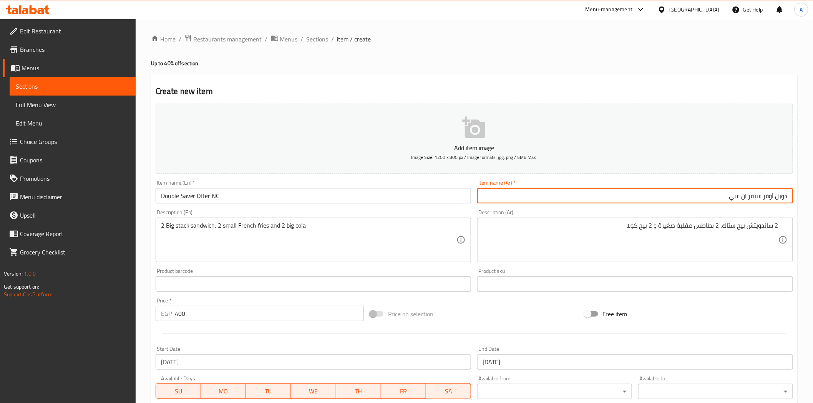
click at [446, 81] on div "Create new item Add item image Image Size: 1200 x 800 px / Image formats: jpg, …" at bounding box center [474, 298] width 647 height 447
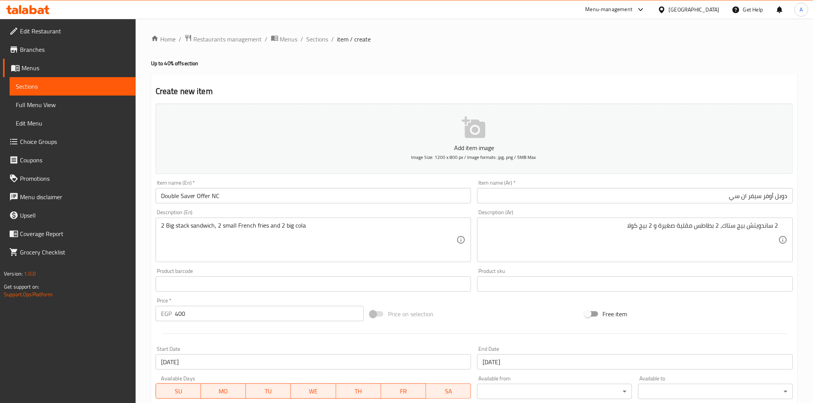
click at [752, 197] on input "دوبل أوفر سيفر ان سي" at bounding box center [635, 195] width 316 height 15
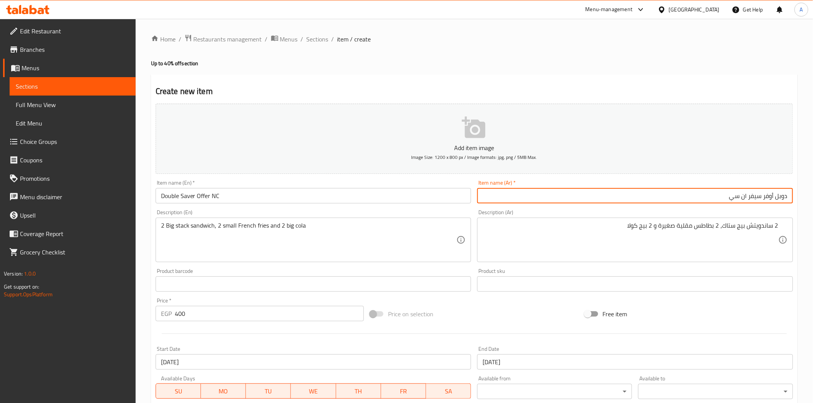
click at [752, 197] on input "دوبل أوفر سيفر ان سي" at bounding box center [635, 195] width 316 height 15
paste input "يفر"
type input "دابل سيفر أوفر ان سي"
click at [486, 81] on div "Create new item Add item image Image Size: 1200 x 800 px / Image formats: jpg, …" at bounding box center [474, 298] width 647 height 447
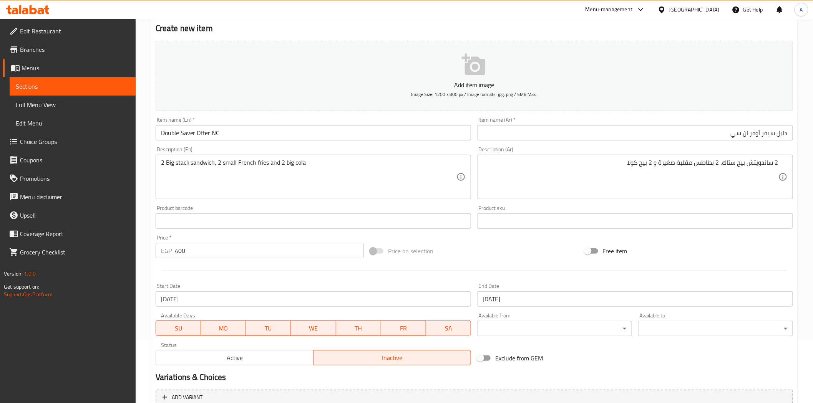
scroll to position [138, 0]
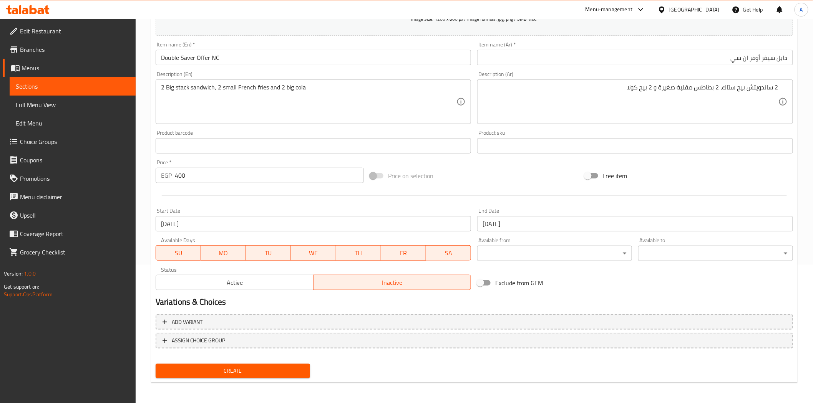
click at [407, 362] on div "Create" at bounding box center [475, 371] width 644 height 20
click at [417, 301] on h2 "Variations & Choices" at bounding box center [474, 303] width 637 height 12
click at [232, 367] on span "Create" at bounding box center [233, 372] width 143 height 10
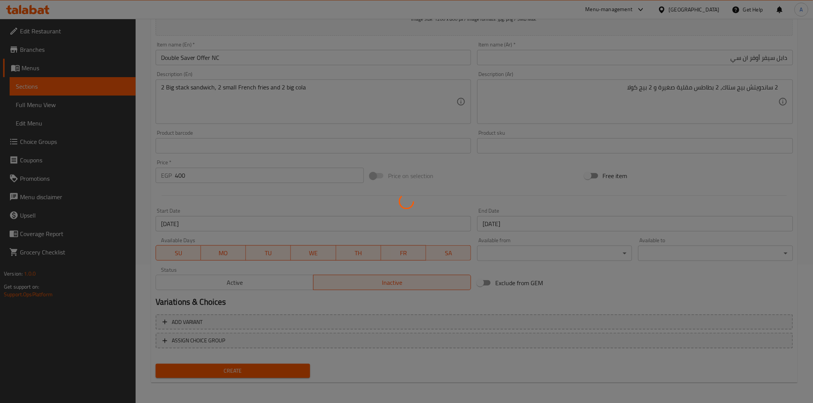
type input "0"
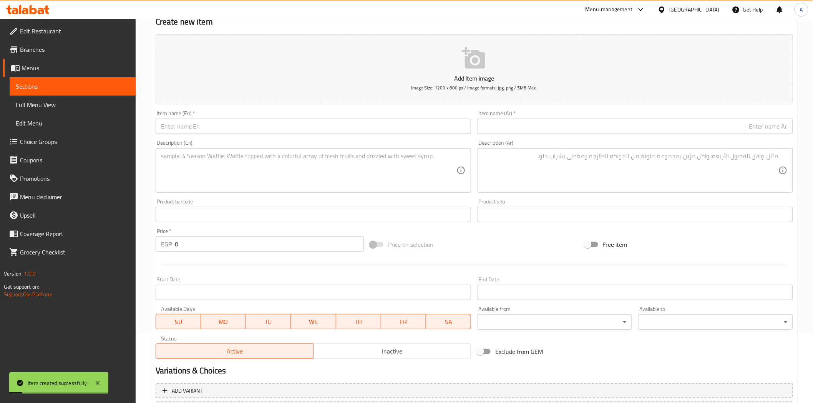
scroll to position [0, 0]
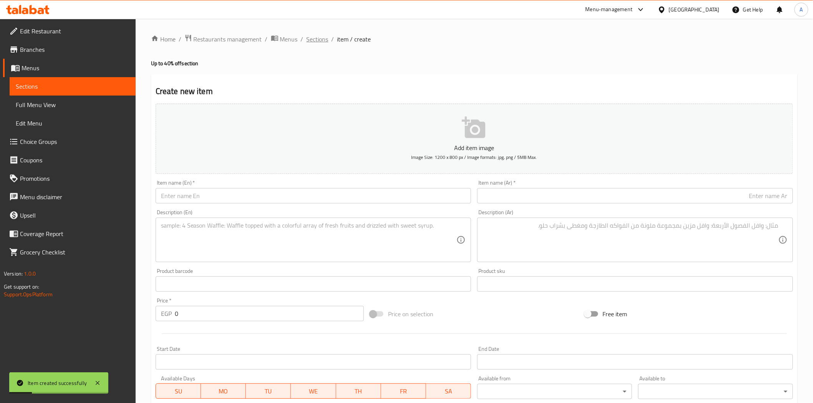
click at [320, 41] on span "Sections" at bounding box center [318, 39] width 22 height 9
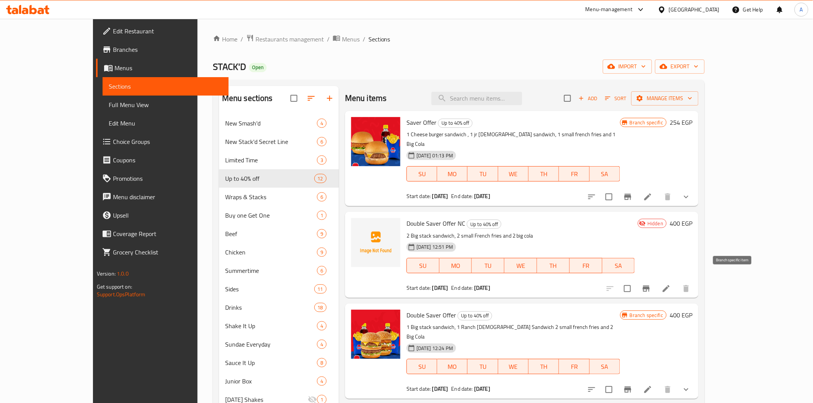
click at [650, 286] on icon "Branch-specific-item" at bounding box center [646, 289] width 7 height 6
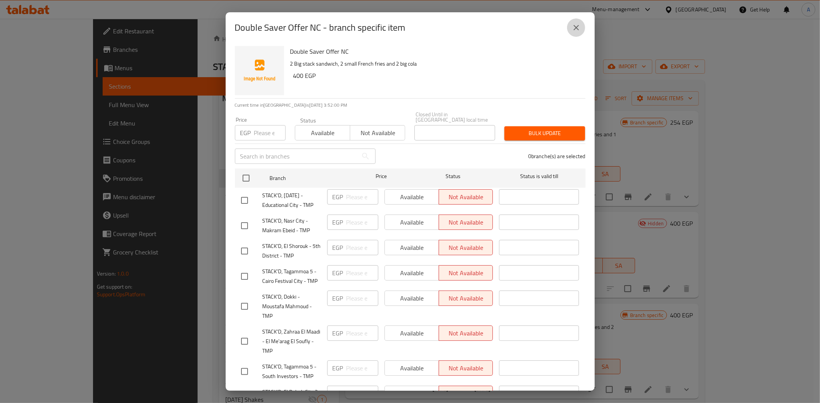
click at [575, 31] on icon "close" at bounding box center [575, 27] width 9 height 9
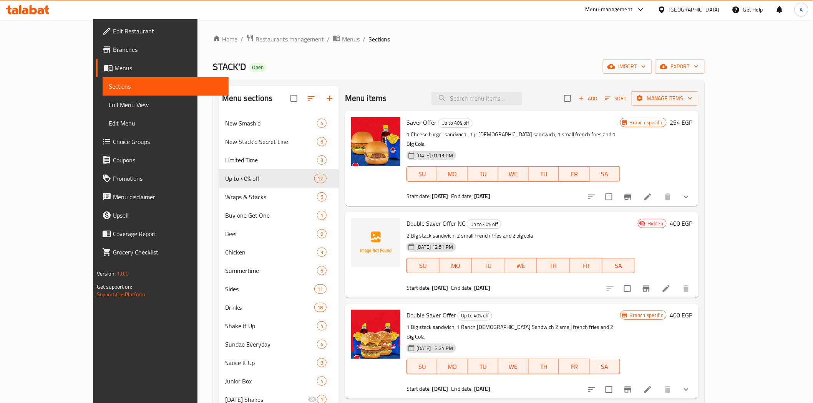
click at [677, 283] on li at bounding box center [667, 289] width 22 height 14
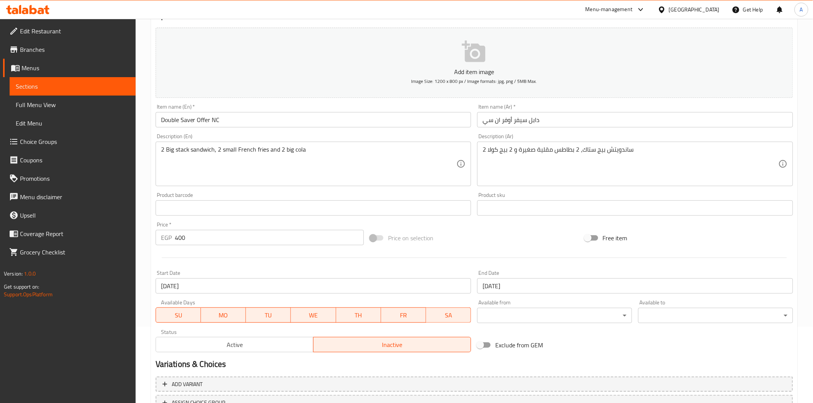
scroll to position [138, 0]
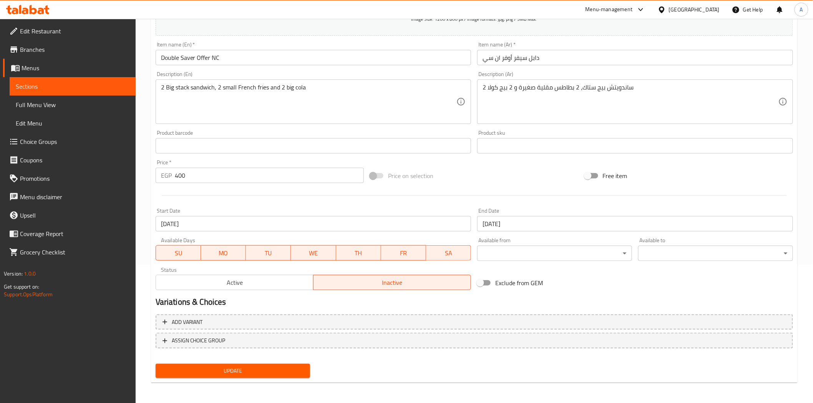
click at [256, 281] on span "Active" at bounding box center [234, 282] width 151 height 11
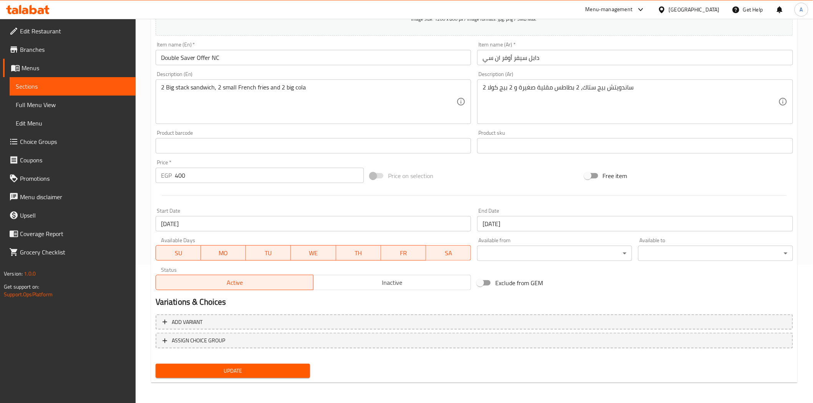
click at [245, 367] on span "Update" at bounding box center [233, 372] width 143 height 10
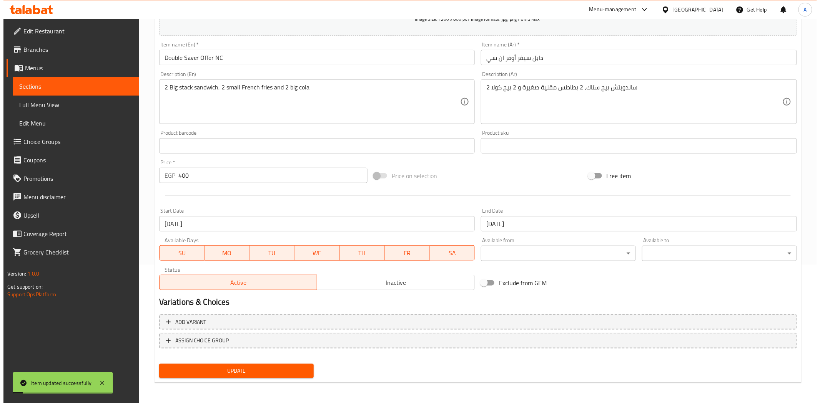
scroll to position [0, 0]
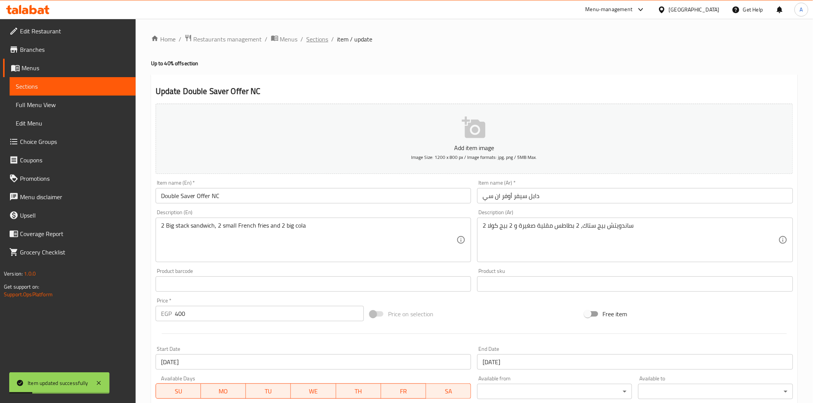
click at [315, 41] on span "Sections" at bounding box center [318, 39] width 22 height 9
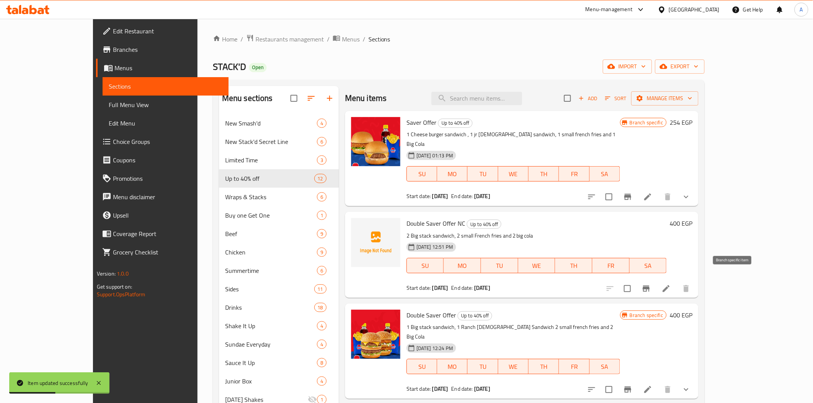
click at [651, 284] on icon "Branch-specific-item" at bounding box center [646, 288] width 9 height 9
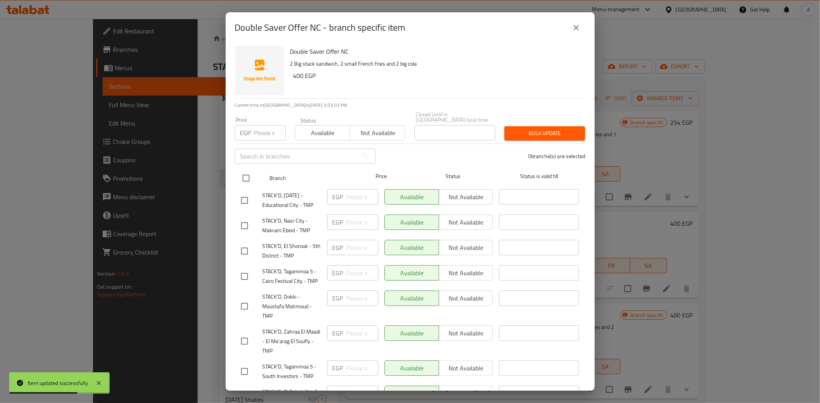
click at [250, 175] on input "checkbox" at bounding box center [246, 178] width 16 height 16
checkbox input "true"
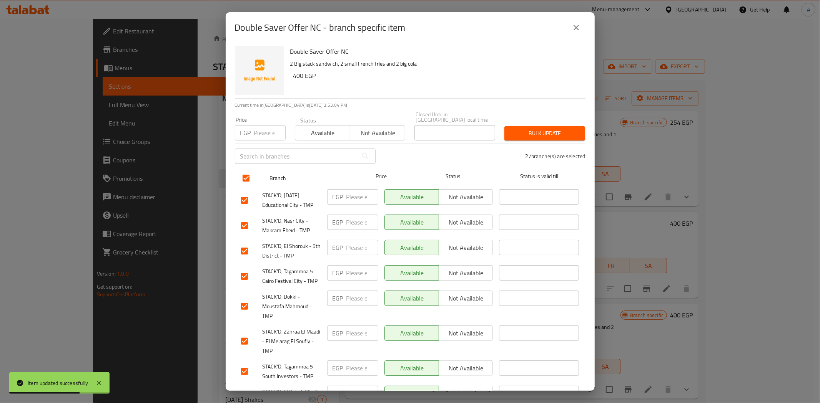
checkbox input "true"
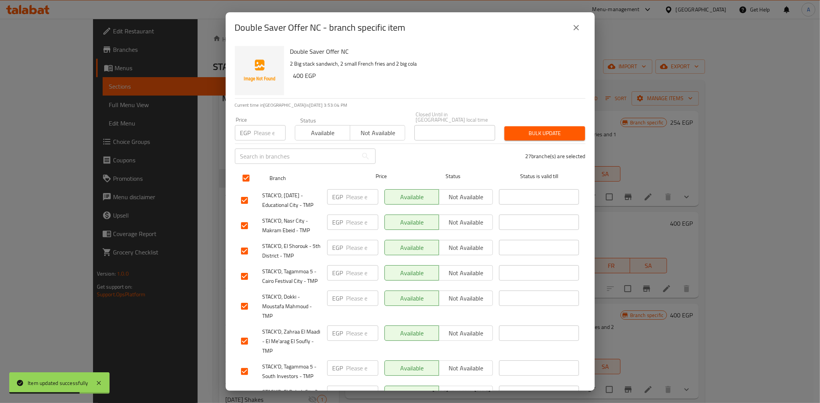
checkbox input "true"
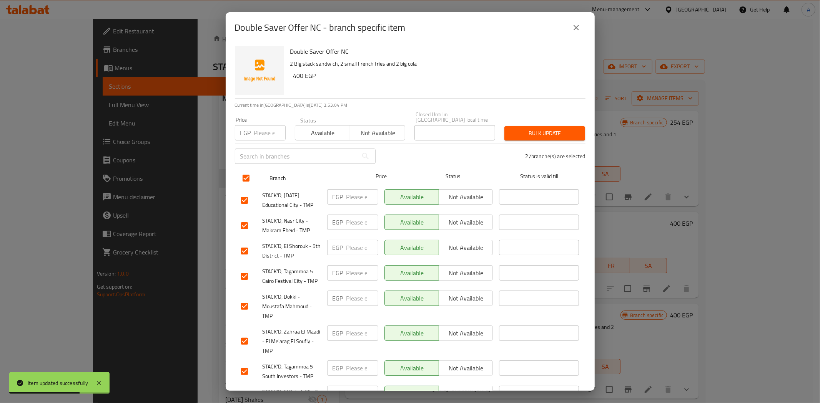
checkbox input "true"
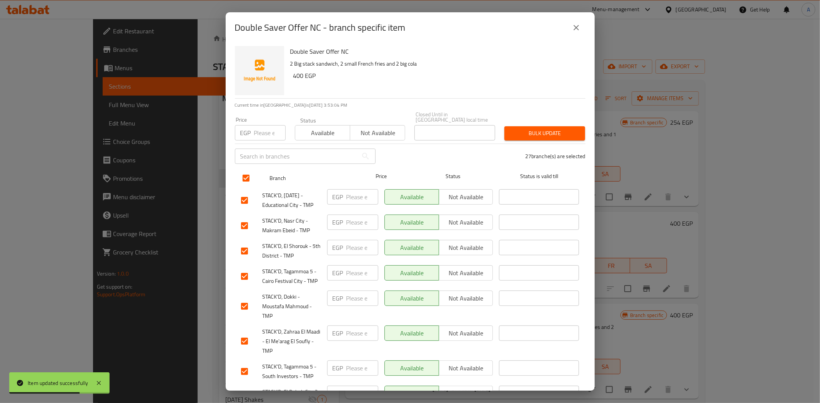
checkbox input "true"
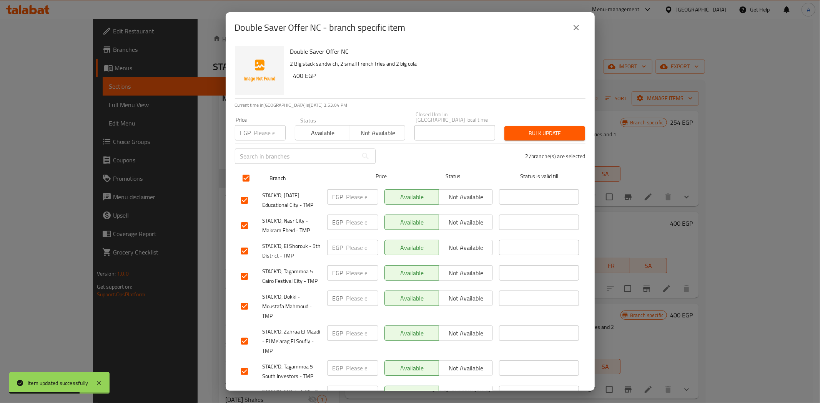
checkbox input "true"
click at [451, 192] on span "Not available" at bounding box center [466, 197] width 48 height 11
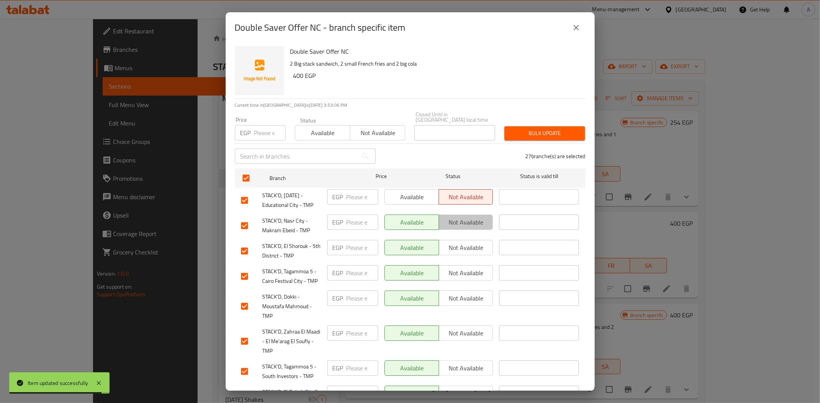
click at [462, 217] on span "Not available" at bounding box center [466, 222] width 48 height 11
click at [467, 244] on span "Not available" at bounding box center [466, 247] width 48 height 11
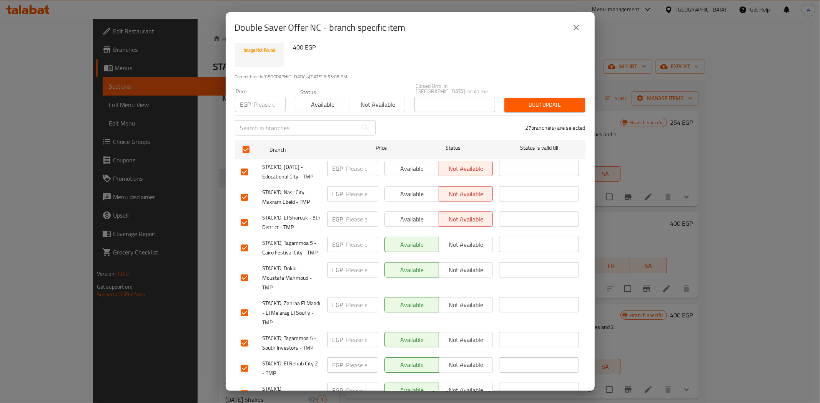
scroll to position [85, 0]
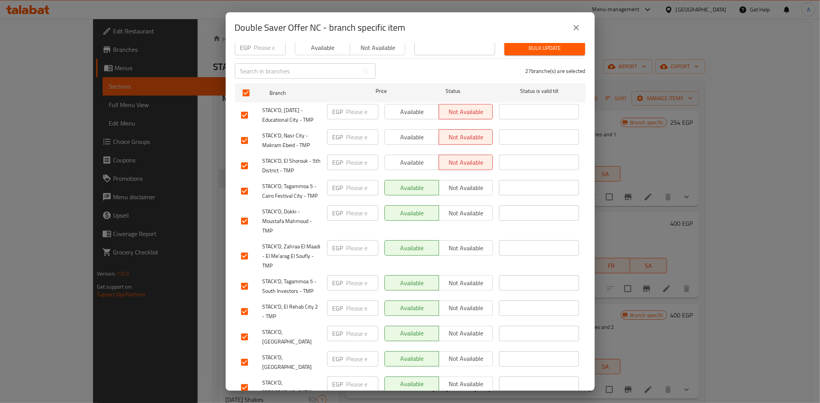
click at [462, 183] on span "Not available" at bounding box center [466, 188] width 48 height 11
drag, startPoint x: 463, startPoint y: 205, endPoint x: 461, endPoint y: 237, distance: 32.3
click at [463, 208] on span "Not available" at bounding box center [466, 213] width 48 height 11
click at [456, 247] on span "Not available" at bounding box center [466, 248] width 48 height 11
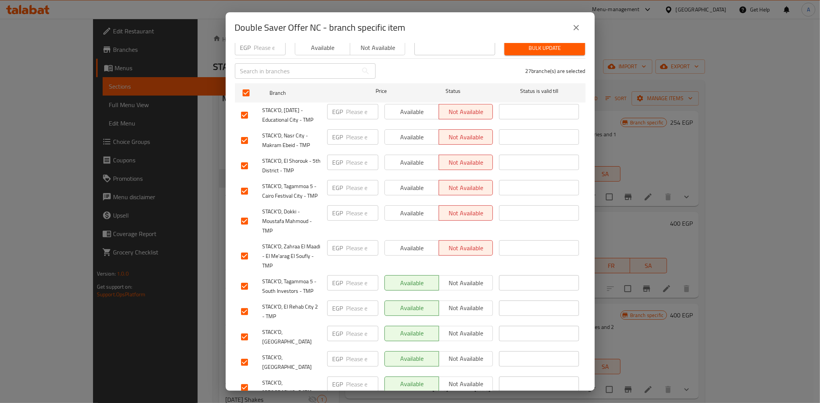
click at [464, 278] on span "Not available" at bounding box center [466, 283] width 48 height 11
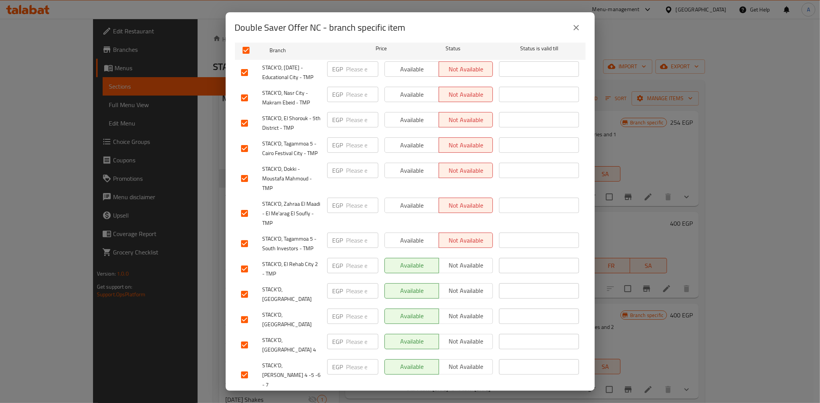
click at [465, 260] on span "Not available" at bounding box center [466, 265] width 48 height 11
click at [466, 291] on button "Not available" at bounding box center [465, 291] width 55 height 15
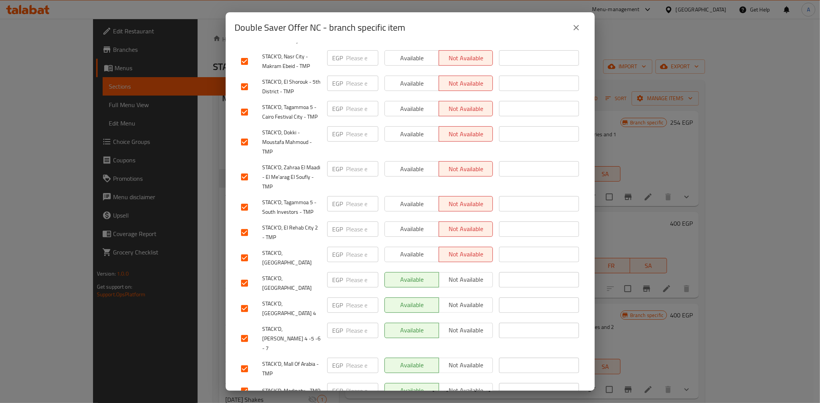
scroll to position [213, 0]
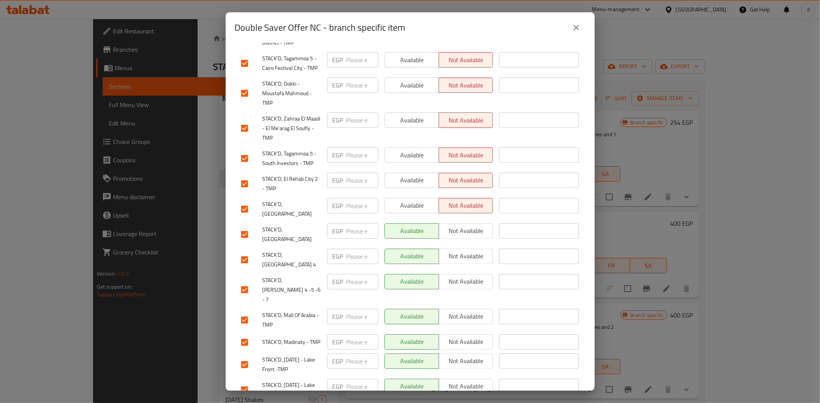
click at [466, 226] on span "Not available" at bounding box center [466, 231] width 48 height 11
click at [466, 251] on span "Not available" at bounding box center [466, 256] width 48 height 11
click at [466, 276] on span "Not available" at bounding box center [466, 281] width 48 height 11
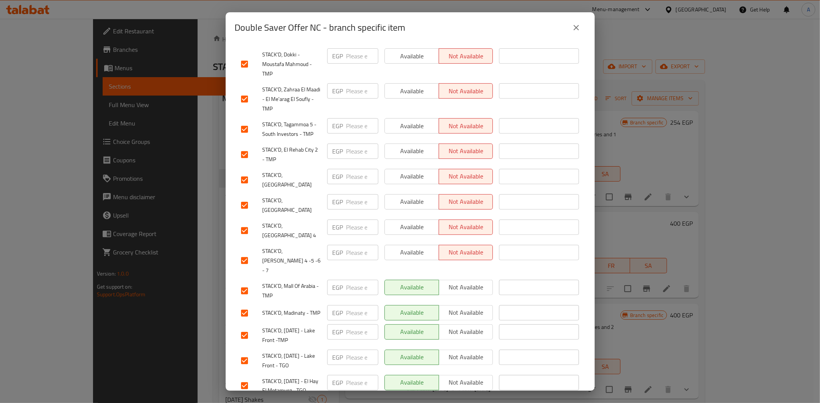
scroll to position [256, 0]
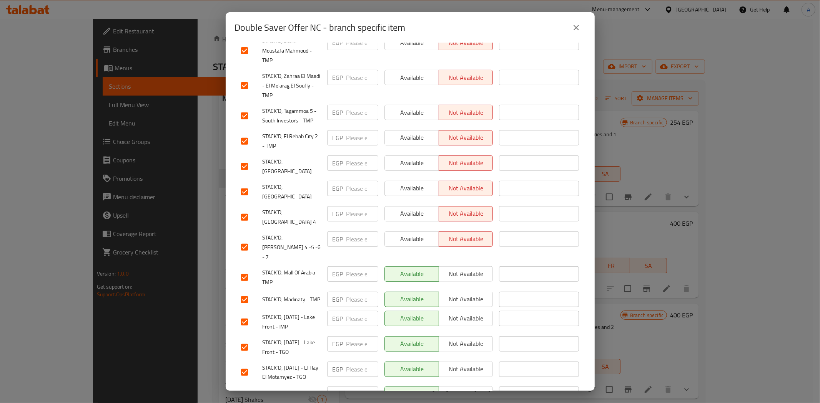
click at [464, 269] on span "Not available" at bounding box center [466, 274] width 48 height 11
click at [464, 294] on span "Not available" at bounding box center [466, 299] width 48 height 11
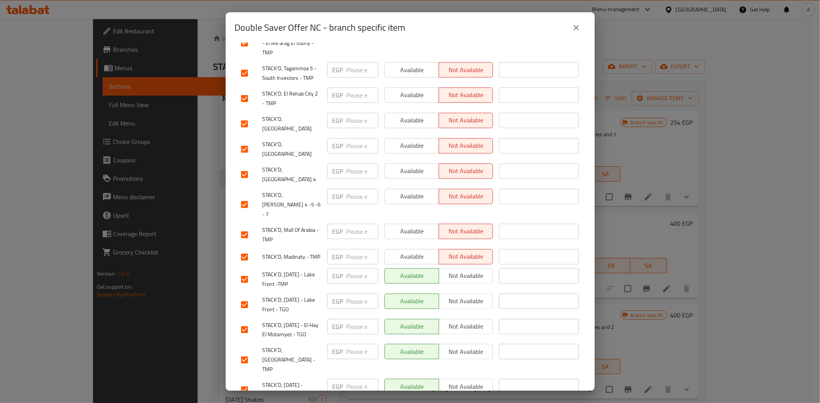
click at [464, 271] on span "Not available" at bounding box center [466, 276] width 48 height 11
click at [467, 296] on span "Not available" at bounding box center [466, 301] width 48 height 11
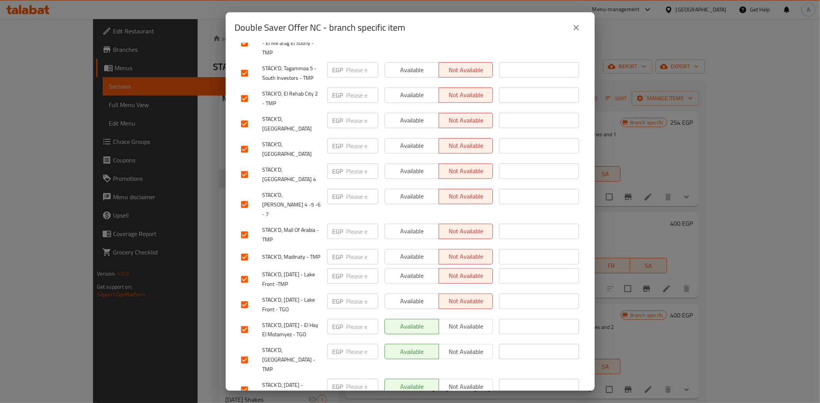
click at [466, 321] on span "Not available" at bounding box center [466, 326] width 48 height 11
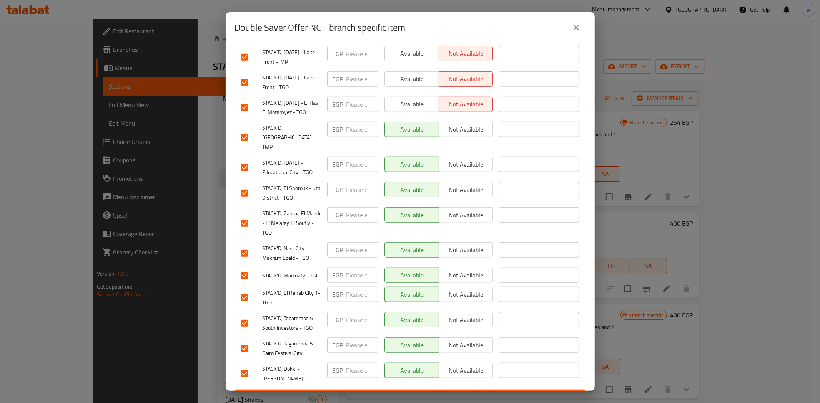
scroll to position [521, 0]
click at [458, 124] on span "Not available" at bounding box center [466, 129] width 48 height 11
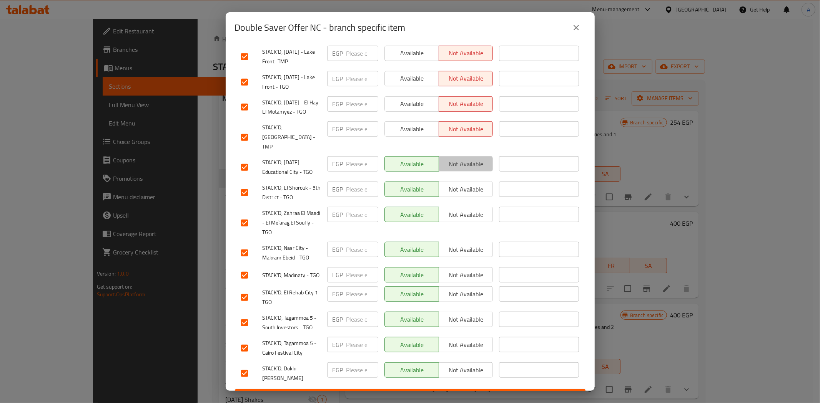
click at [466, 159] on span "Not available" at bounding box center [466, 164] width 48 height 11
click at [461, 184] on span "Not available" at bounding box center [466, 189] width 48 height 11
click at [465, 209] on span "Not available" at bounding box center [466, 214] width 48 height 11
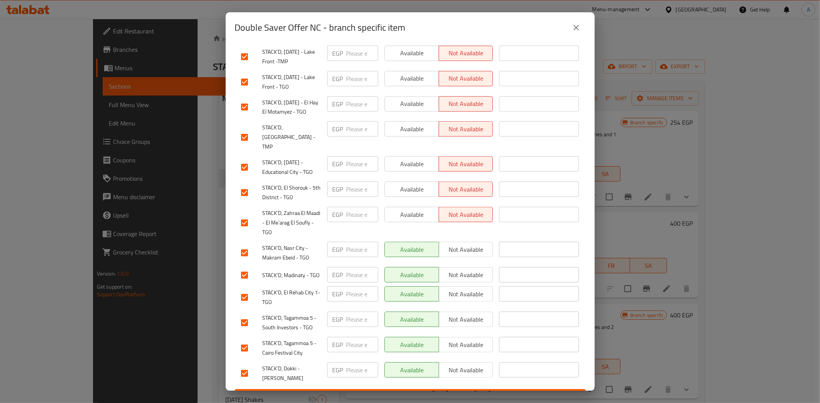
click at [470, 244] on span "Not available" at bounding box center [466, 249] width 48 height 11
click at [459, 270] on span "Not available" at bounding box center [466, 275] width 48 height 11
click at [468, 289] on span "Not available" at bounding box center [466, 294] width 48 height 11
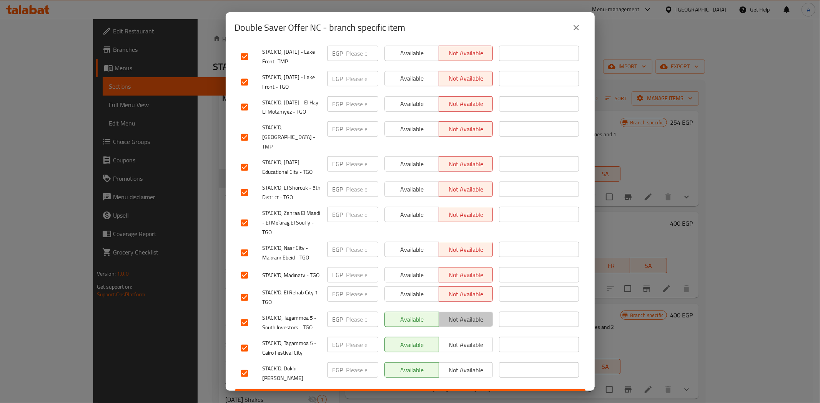
click at [468, 314] on span "Not available" at bounding box center [466, 319] width 48 height 11
click at [464, 340] on span "Not available" at bounding box center [466, 345] width 48 height 11
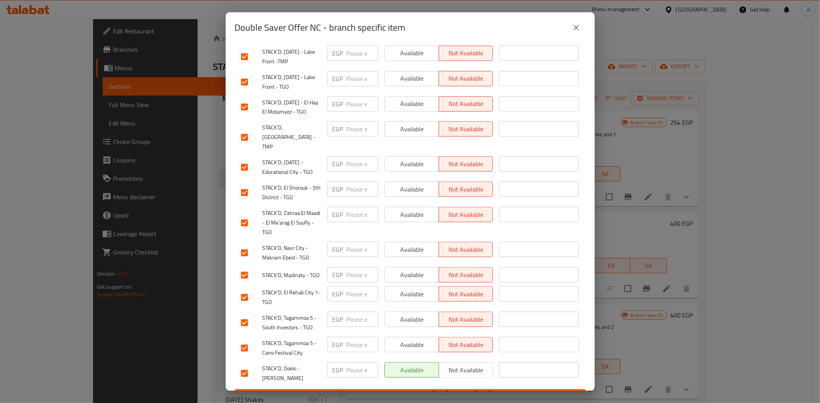
click at [461, 365] on span "Not available" at bounding box center [466, 370] width 48 height 11
click at [448, 392] on span "Save" at bounding box center [410, 397] width 338 height 10
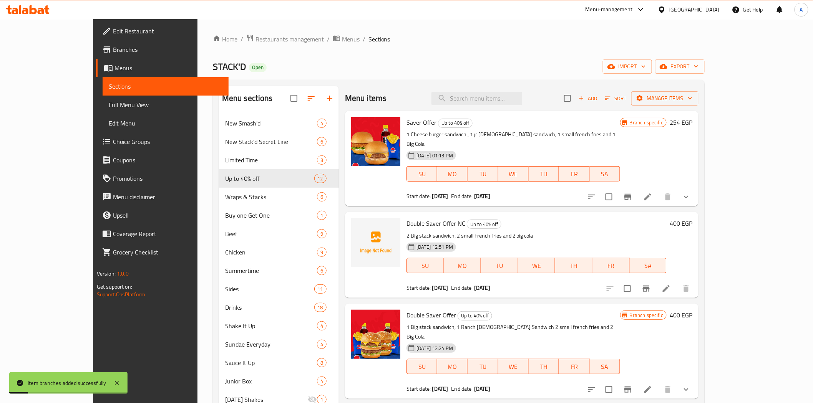
click at [581, 198] on div "Menu items Add Sort Manage items Saver Offer Up to 40% off 1 Cheese burger sand…" at bounding box center [519, 304] width 360 height 437
click at [650, 286] on icon "Branch-specific-item" at bounding box center [646, 289] width 7 height 6
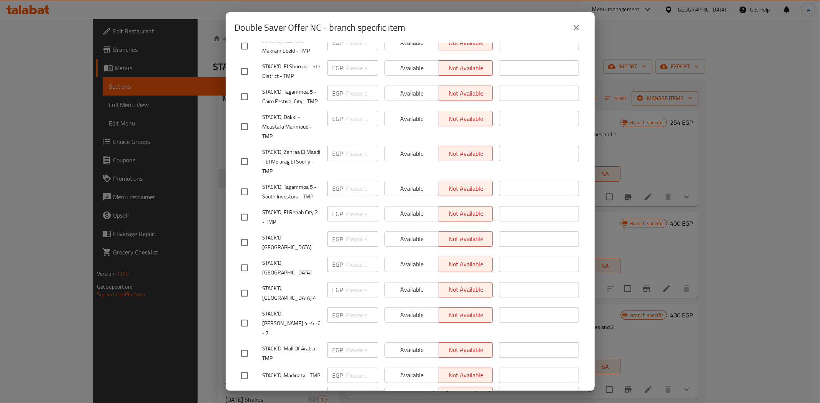
scroll to position [0, 0]
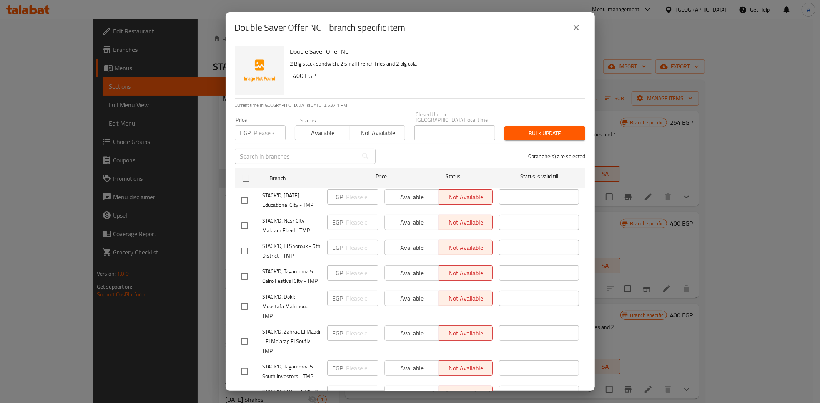
click at [571, 30] on icon "close" at bounding box center [575, 27] width 9 height 9
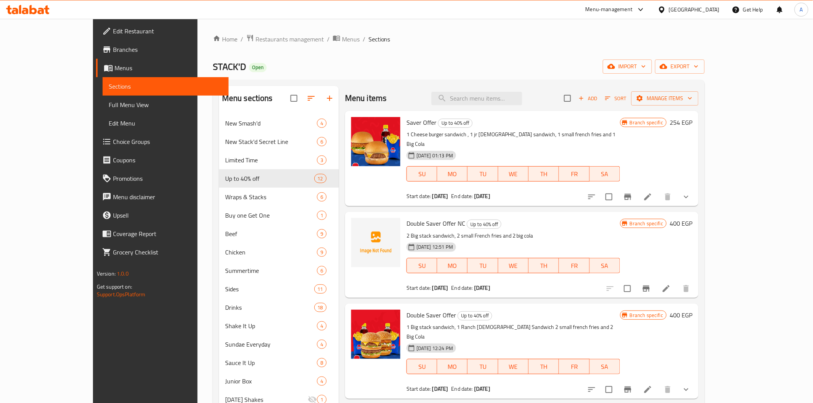
click at [536, 67] on div "STACK'D Open import export" at bounding box center [459, 67] width 492 height 14
click at [542, 212] on div "Double Saver Offer NC Up to 40% off 2 Big stack sandwich, 2 small French fries …" at bounding box center [521, 255] width 353 height 86
click at [501, 62] on div "STACK'D Open import export" at bounding box center [459, 67] width 492 height 14
click at [542, 201] on div "Menu items Add Sort Manage items Saver Offer Up to 40% off 1 Cheese burger sand…" at bounding box center [519, 304] width 360 height 437
click at [532, 199] on div "Menu items Add Sort Manage items Saver Offer Up to 40% off 1 Cheese burger sand…" at bounding box center [519, 304] width 360 height 437
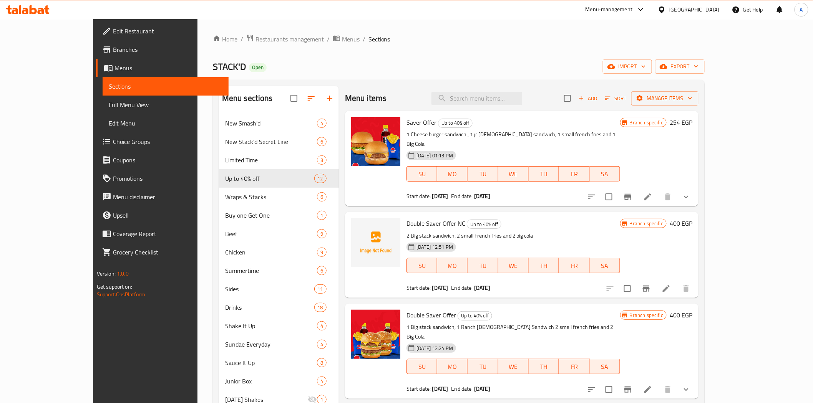
click at [500, 41] on ol "Home / Restaurants management / Menus / Sections" at bounding box center [459, 39] width 492 height 10
click at [651, 284] on icon "Branch-specific-item" at bounding box center [646, 288] width 9 height 9
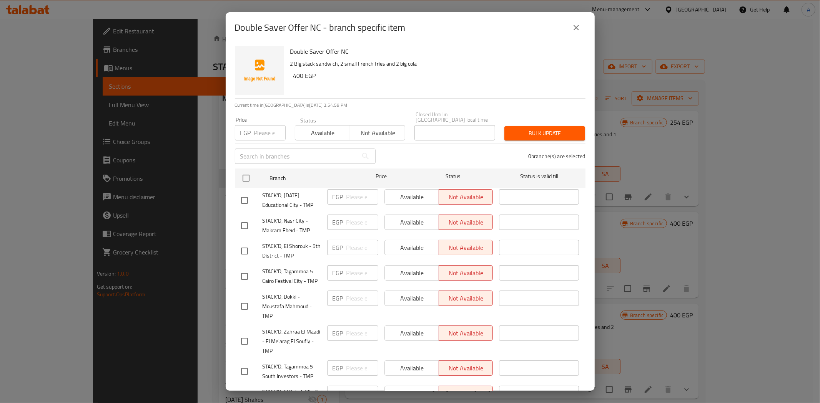
click at [574, 28] on icon "close" at bounding box center [575, 27] width 9 height 9
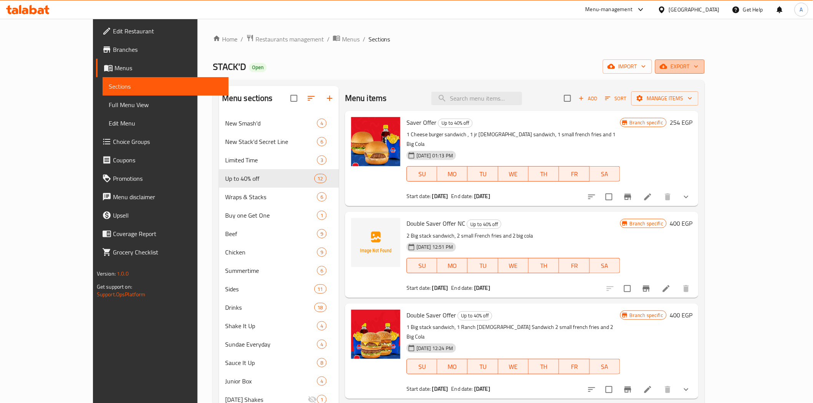
click at [699, 66] on span "export" at bounding box center [679, 67] width 37 height 10
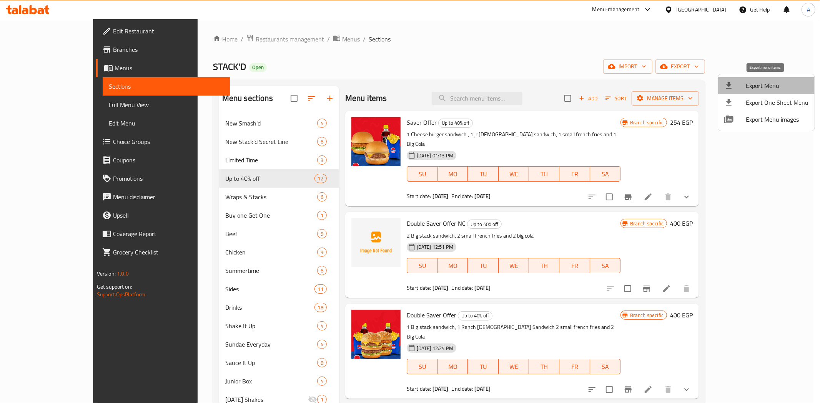
click at [768, 86] on span "Export Menu" at bounding box center [776, 85] width 63 height 9
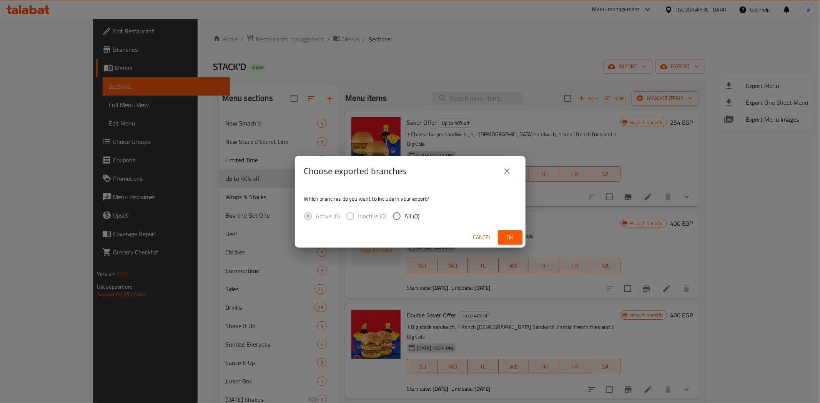
click at [505, 170] on icon "close" at bounding box center [506, 171] width 9 height 9
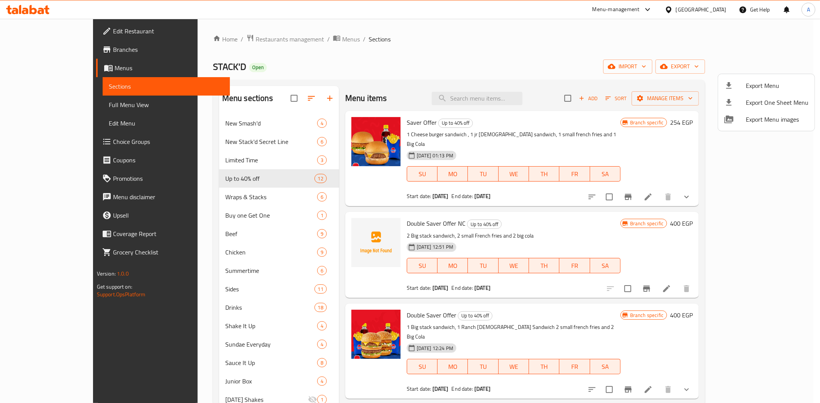
click at [752, 280] on div at bounding box center [410, 201] width 820 height 403
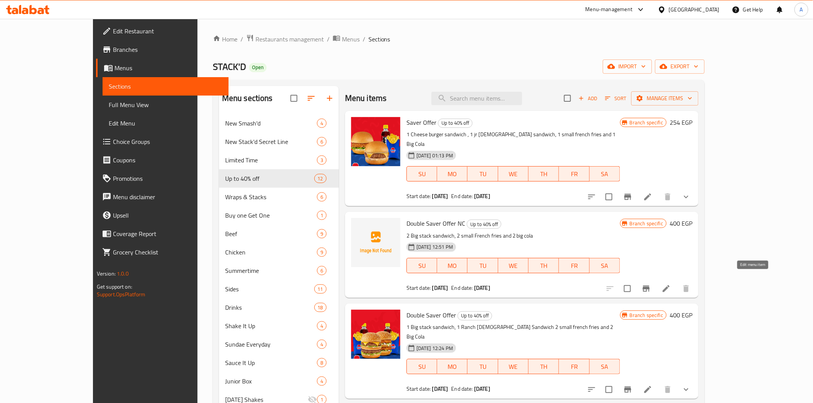
click at [670, 285] on icon at bounding box center [666, 288] width 7 height 7
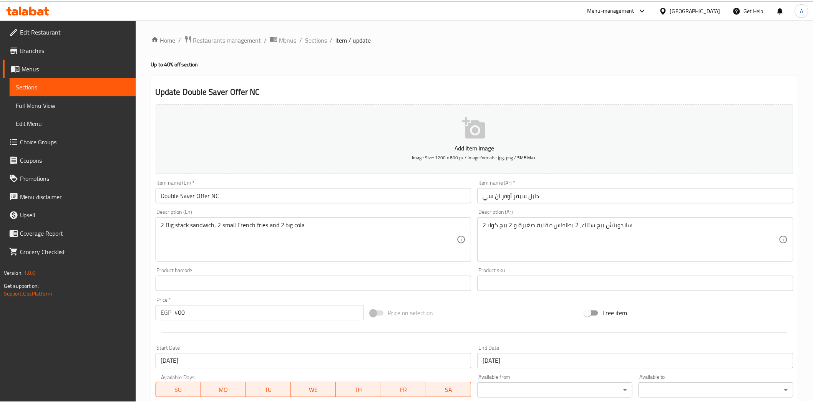
scroll to position [138, 0]
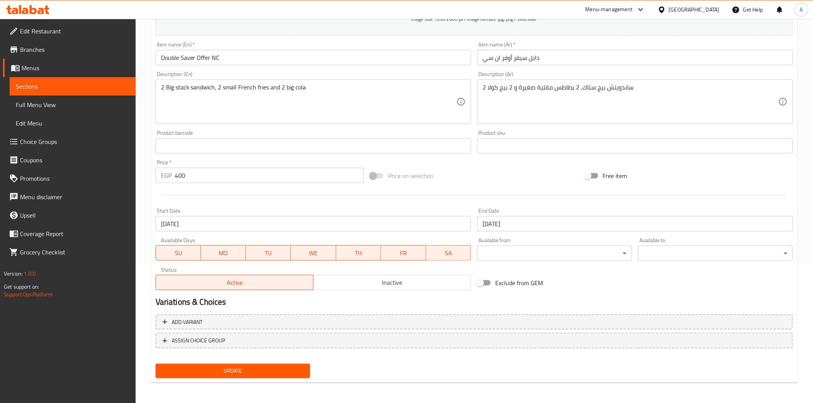
click at [459, 183] on div "Price on selection" at bounding box center [474, 176] width 214 height 21
click at [384, 302] on h2 "Variations & Choices" at bounding box center [474, 303] width 637 height 12
click at [384, 300] on h2 "Variations & Choices" at bounding box center [474, 303] width 637 height 12
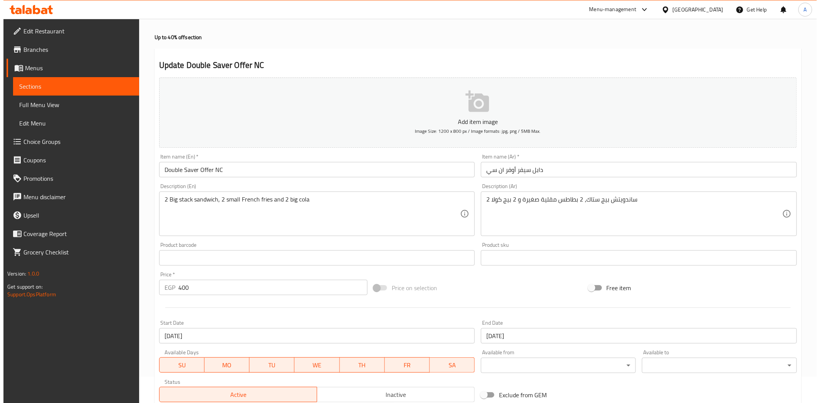
scroll to position [0, 0]
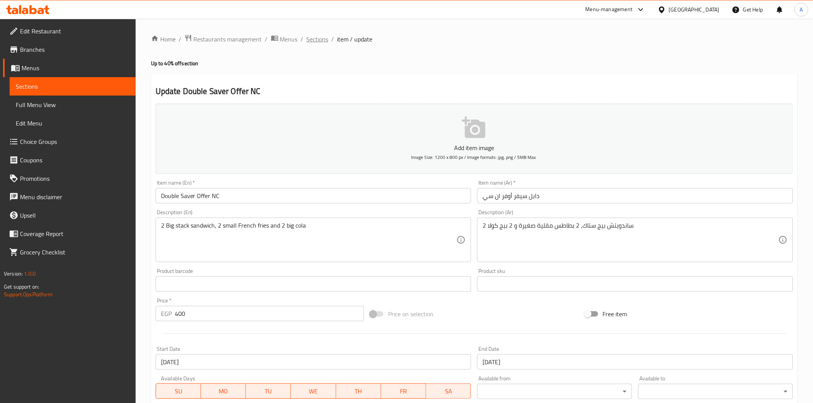
click at [310, 41] on span "Sections" at bounding box center [318, 39] width 22 height 9
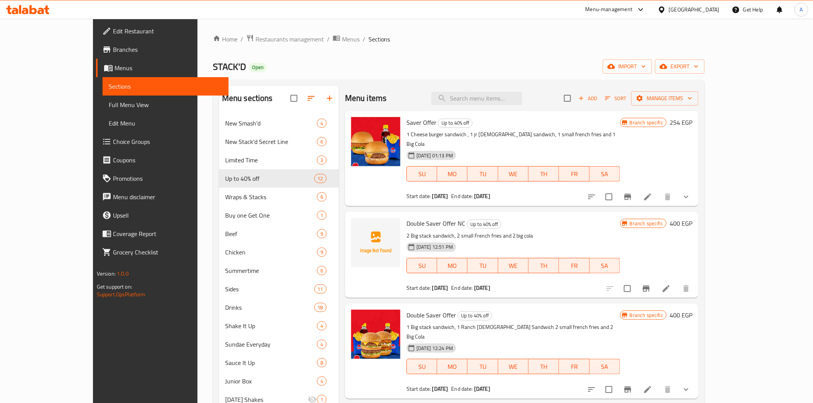
click at [445, 60] on div "STACK'D Open import export" at bounding box center [459, 67] width 492 height 14
click at [670, 285] on icon at bounding box center [666, 288] width 7 height 7
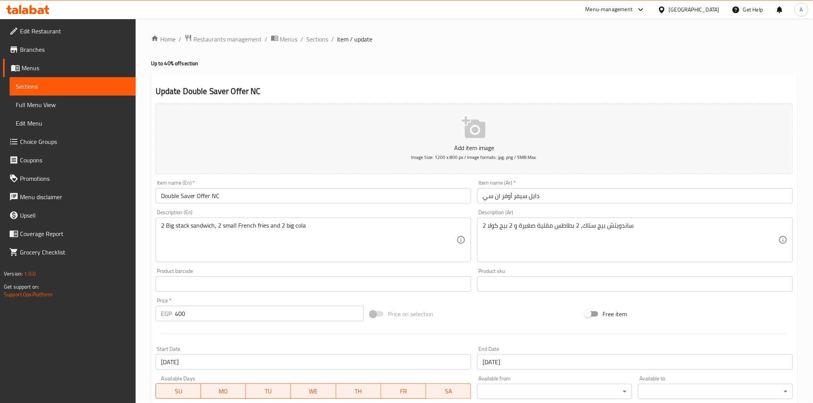
click at [425, 75] on div "Update Double Saver Offer NC Add item image Image Size: 1200 x 800 px / Image f…" at bounding box center [474, 298] width 647 height 447
click at [321, 37] on span "Sections" at bounding box center [318, 39] width 22 height 9
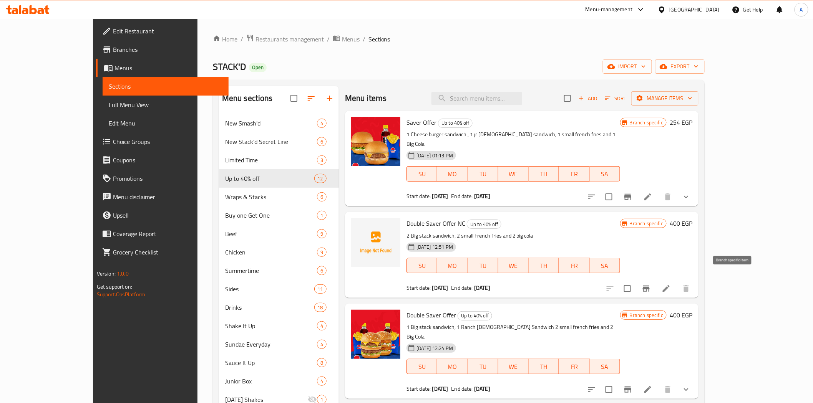
click at [651, 284] on icon "Branch-specific-item" at bounding box center [646, 288] width 9 height 9
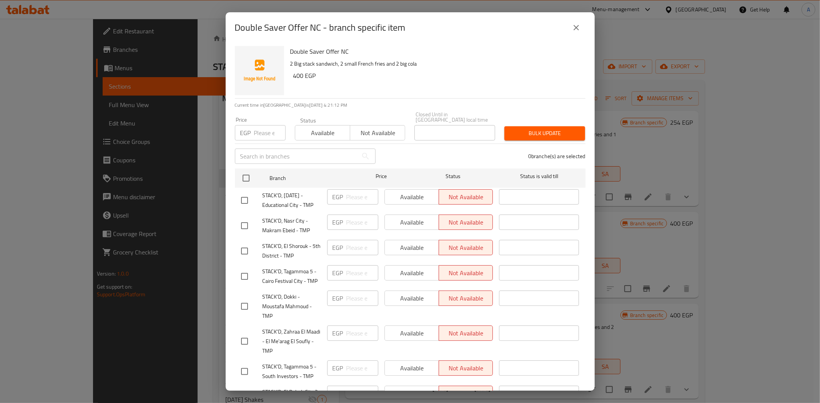
click at [574, 28] on icon "close" at bounding box center [575, 27] width 9 height 9
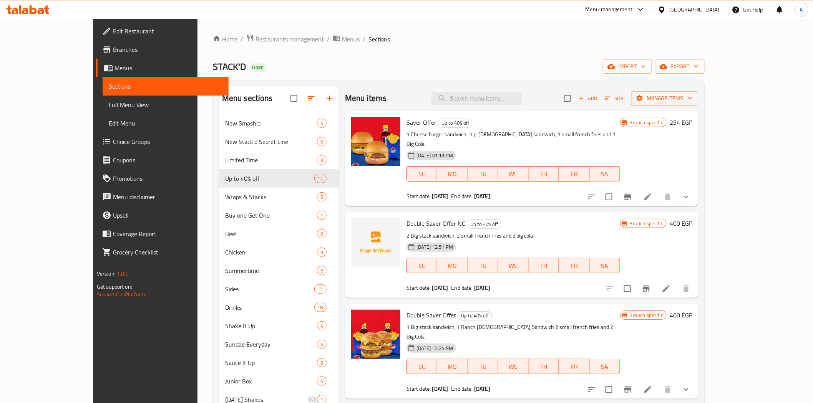
click at [429, 49] on div "Home / Restaurants management / Menus / Sections STACK'D Open import export Men…" at bounding box center [459, 281] width 492 height 495
click at [706, 12] on div "[GEOGRAPHIC_DATA]" at bounding box center [694, 9] width 51 height 8
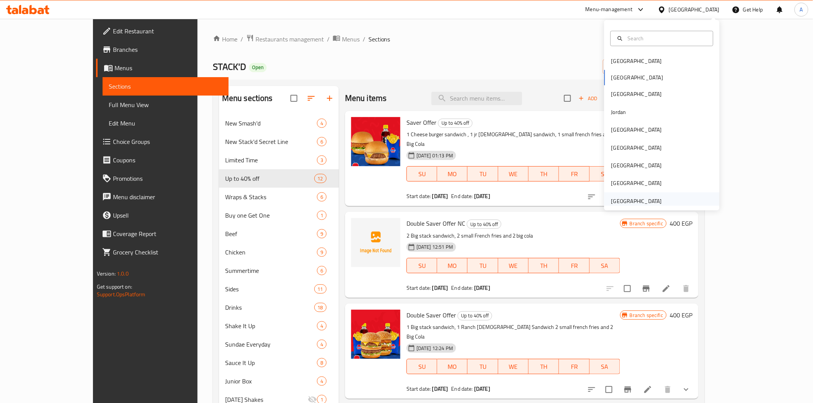
click at [628, 202] on div "[GEOGRAPHIC_DATA]" at bounding box center [636, 201] width 51 height 8
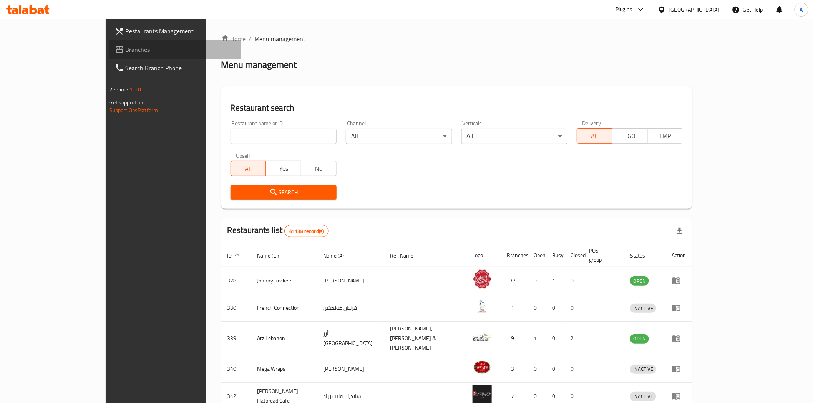
click at [126, 51] on span "Branches" at bounding box center [181, 49] width 110 height 9
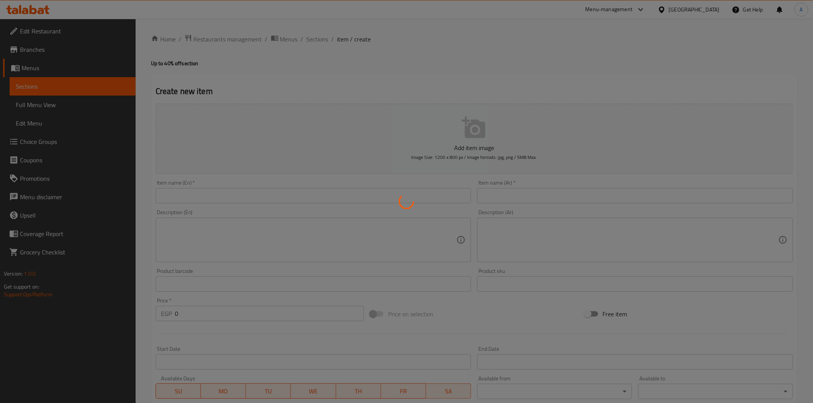
click at [315, 41] on div at bounding box center [406, 201] width 813 height 403
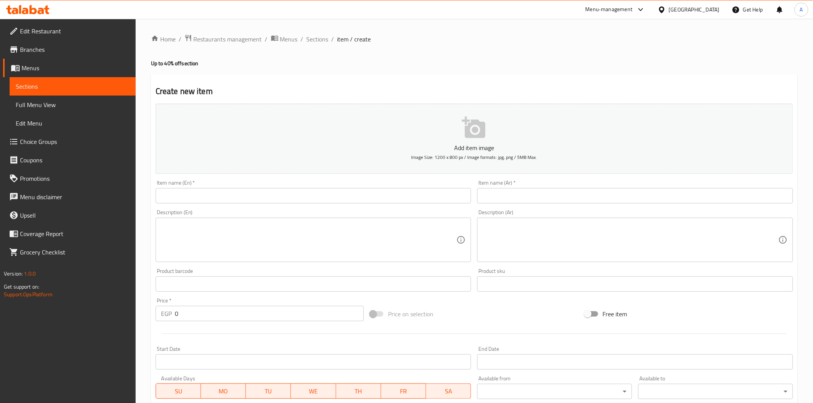
click at [315, 41] on span "Sections" at bounding box center [318, 39] width 22 height 9
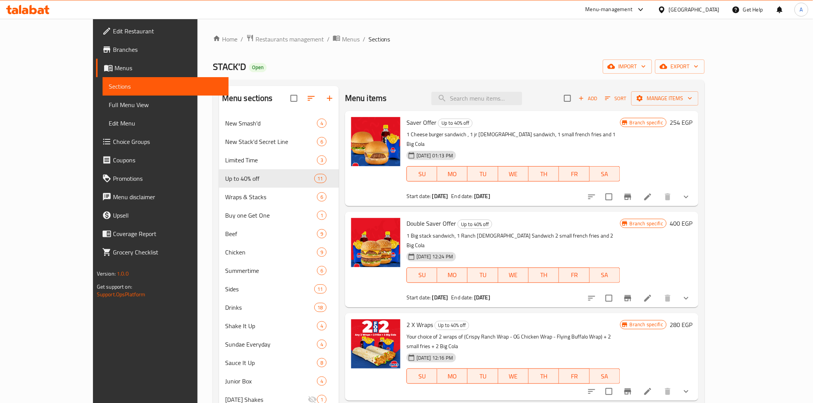
click at [651, 295] on icon at bounding box center [647, 298] width 7 height 7
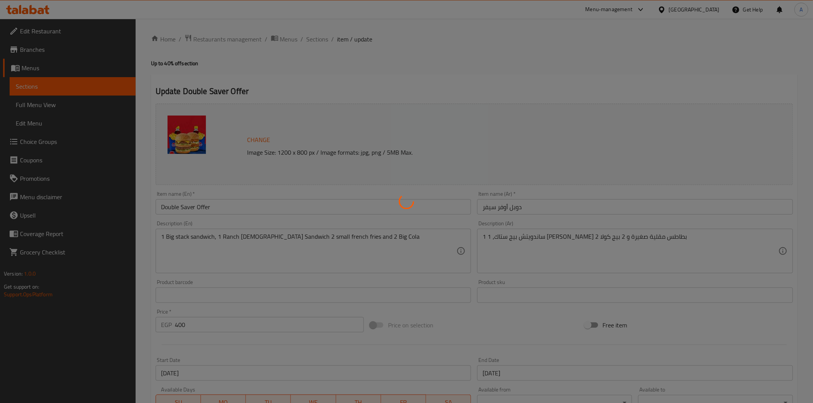
type input "إضافات لساندويتش رانش تشيك:"
type input "0"
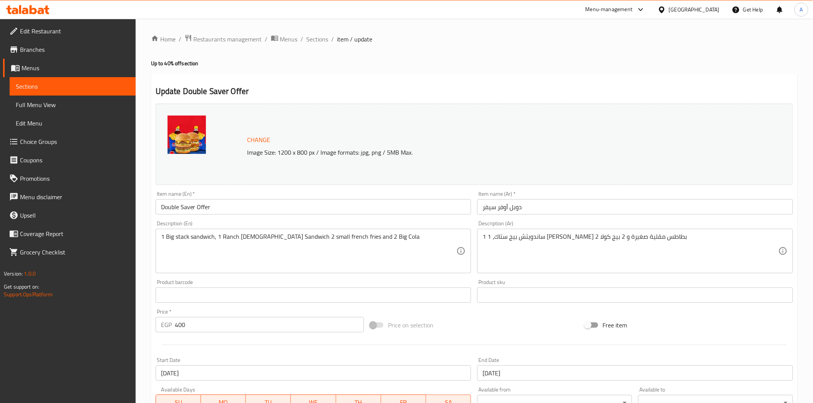
click at [512, 207] on input "دوبل أوفر سيفر" at bounding box center [635, 206] width 316 height 15
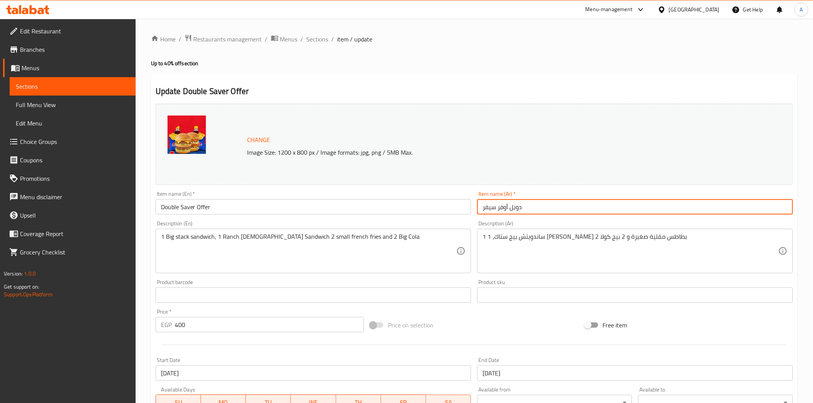
click at [512, 207] on input "دوبل أوفر سيفر" at bounding box center [635, 206] width 316 height 15
click at [402, 78] on div "Update Double Saver Offer Change Image Size: 1200 x 800 px / Image formats: jpg…" at bounding box center [474, 310] width 647 height 471
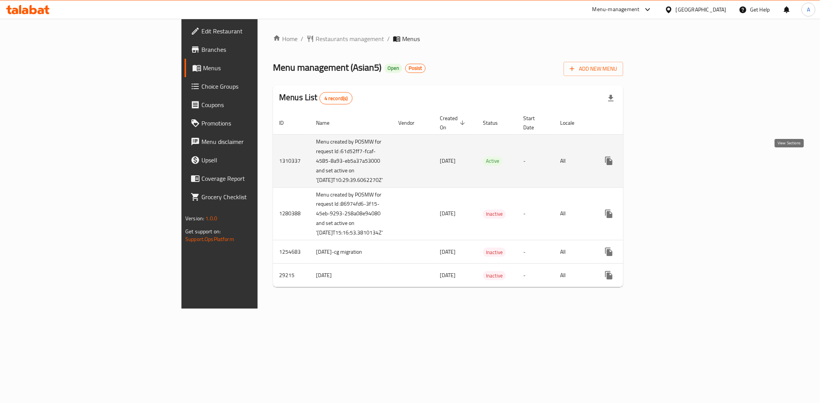
click at [669, 166] on icon "enhanced table" at bounding box center [663, 160] width 9 height 9
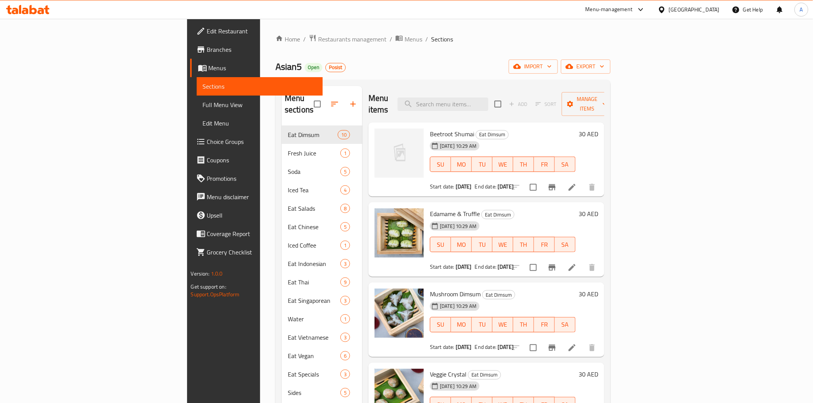
click at [508, 50] on div "Home / Restaurants management / Menus / Sections Asian5 Open Posist import expo…" at bounding box center [442, 264] width 335 height 461
click at [488, 98] on input "search" at bounding box center [443, 104] width 91 height 13
paste input "Tom Yum"
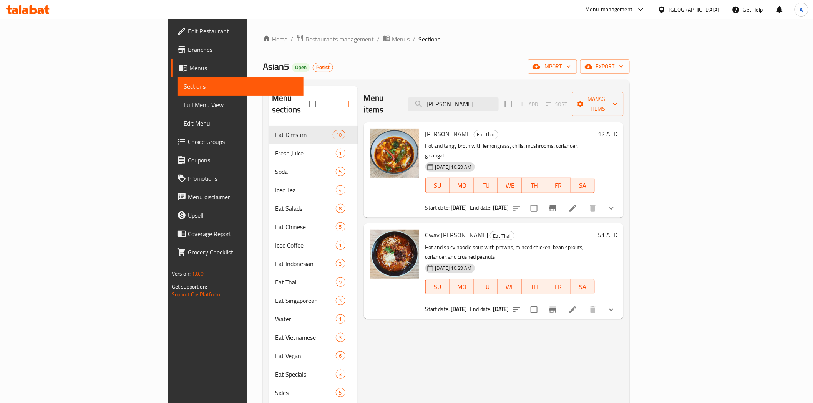
type input "Tom Yum"
click at [584, 202] on li at bounding box center [573, 209] width 22 height 14
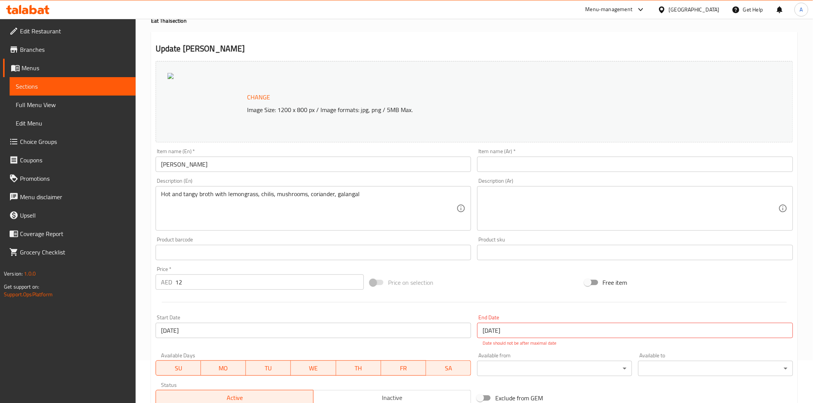
click at [469, 284] on div "Price on selection" at bounding box center [474, 282] width 214 height 21
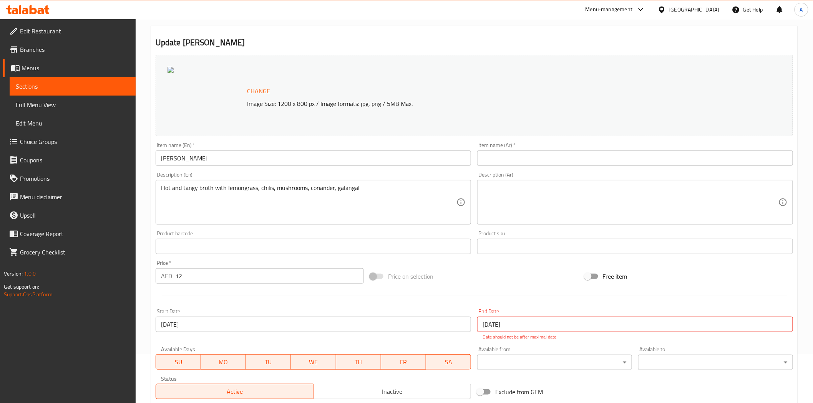
scroll to position [29, 0]
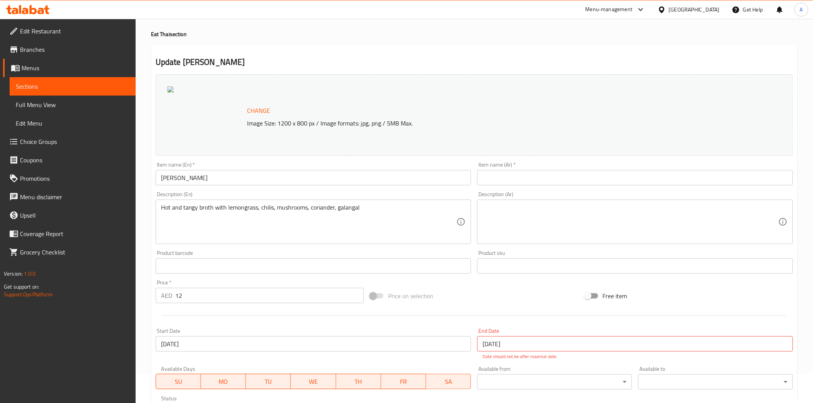
click at [384, 45] on div "Update Tom Yum Change Image Size: 1200 x 800 px / Image formats: jpg, png / 5MB…" at bounding box center [474, 278] width 647 height 467
click at [402, 43] on div "Home / Restaurants management / Menus / Sections / item / update Eat Thai secti…" at bounding box center [474, 261] width 647 height 513
click at [386, 55] on div "Update Tom Yum Change Image Size: 1200 x 800 px / Image formats: jpg, png / 5MB…" at bounding box center [474, 278] width 647 height 467
click at [386, 54] on div "Update Tom Yum Change Image Size: 1200 x 800 px / Image formats: jpg, png / 5MB…" at bounding box center [474, 278] width 647 height 467
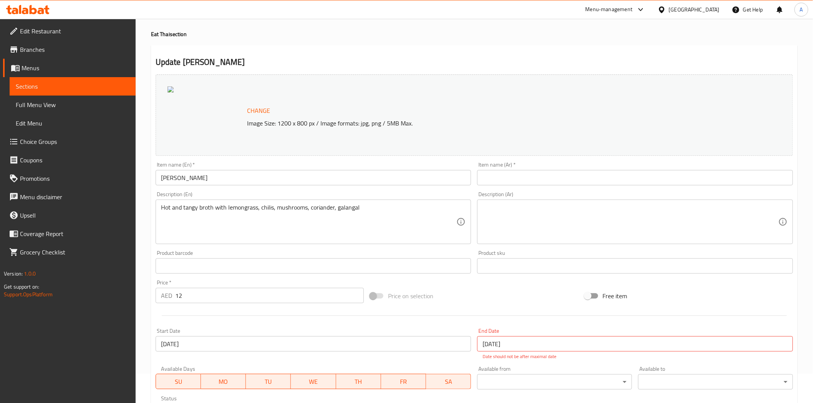
click at [360, 47] on div "Update Tom Yum Change Image Size: 1200 x 800 px / Image formats: jpg, png / 5MB…" at bounding box center [474, 278] width 647 height 467
click at [462, 54] on div "Update Tom Yum Change Image Size: 1200 x 800 px / Image formats: jpg, png / 5MB…" at bounding box center [474, 278] width 647 height 467
click at [379, 55] on div "Update Tom Yum Change Image Size: 1200 x 800 px / Image formats: jpg, png / 5MB…" at bounding box center [474, 278] width 647 height 467
click at [428, 63] on h2 "Update Tom Yum" at bounding box center [474, 62] width 637 height 12
click at [363, 51] on div "Update Tom Yum Change Image Size: 1200 x 800 px / Image formats: jpg, png / 5MB…" at bounding box center [474, 278] width 647 height 467
